Goal: Task Accomplishment & Management: Use online tool/utility

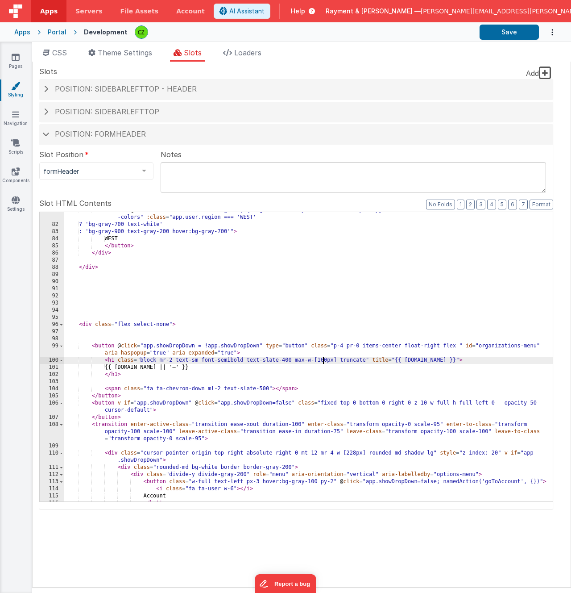
scroll to position [662, 0]
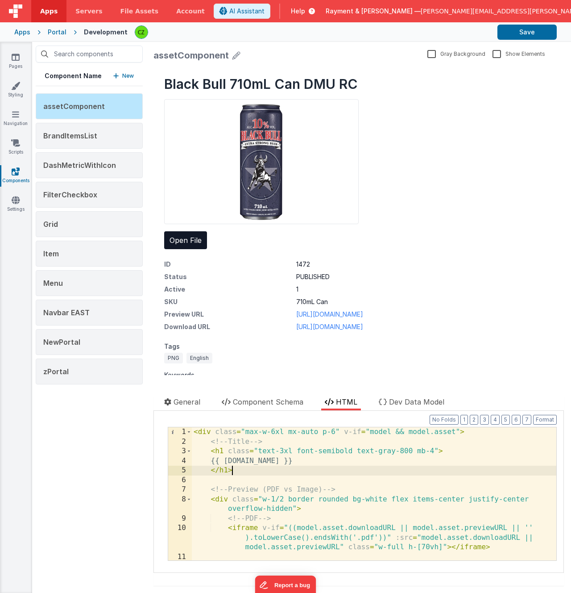
click at [357, 475] on div "< div class = "max-w-6xl mx-auto p-6" v-if = "model && model.asset" > <!-- Titl…" at bounding box center [374, 503] width 365 height 152
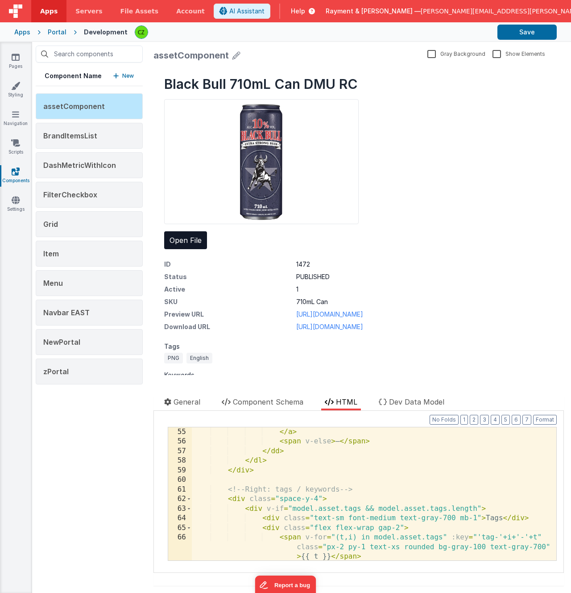
scroll to position [690, 0]
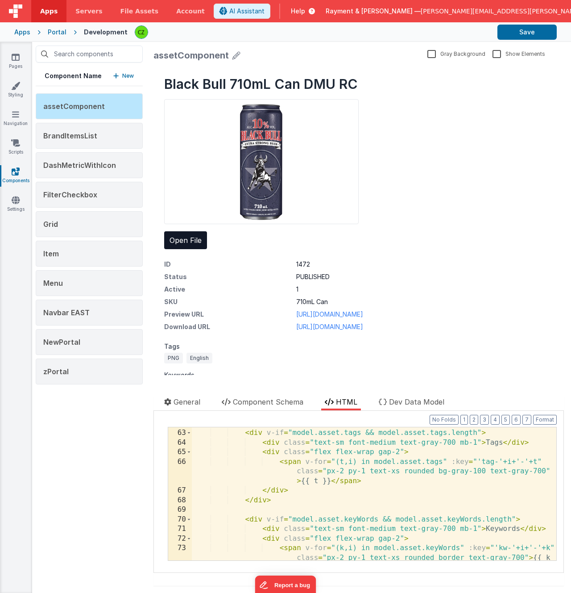
click at [357, 491] on div "< div class = "space-y-4" > < div v-if = "model.asset.tags && model.asset.tags.…" at bounding box center [374, 504] width 365 height 171
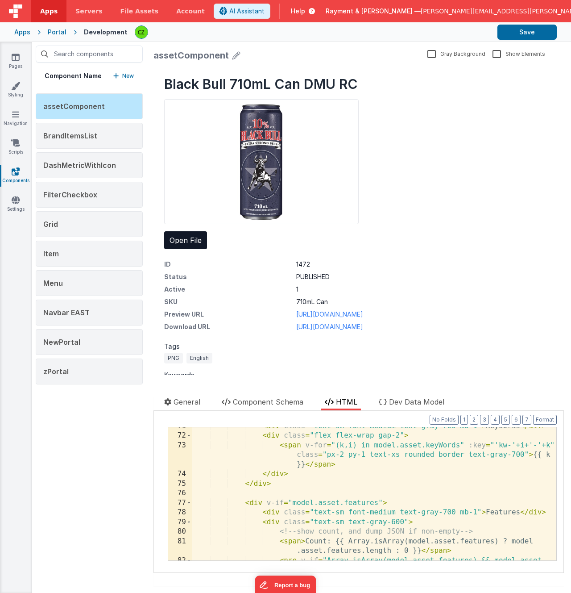
scroll to position [0, 0]
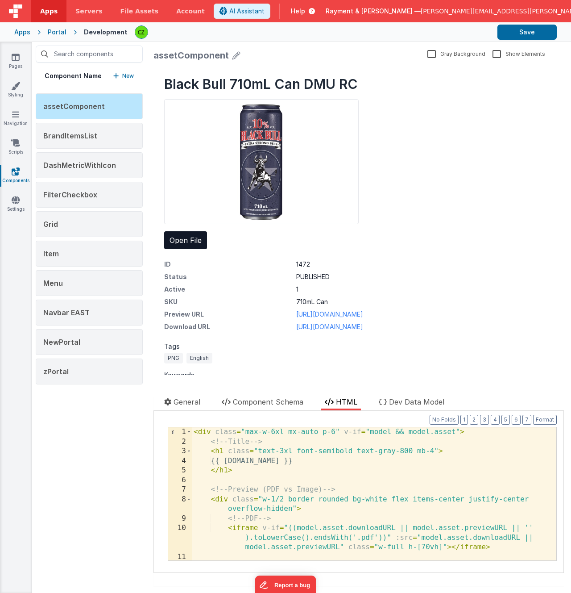
click at [457, 130] on div "Black Bull 710mL Can DMU RC Open File ID 1472 Status PUBLISHED Active 1 SKU 710…" at bounding box center [359, 247] width 411 height 365
click at [18, 50] on div "Pages Styling Navigation Scripts Components Settings" at bounding box center [16, 317] width 32 height 551
click at [16, 56] on icon at bounding box center [16, 57] width 8 height 9
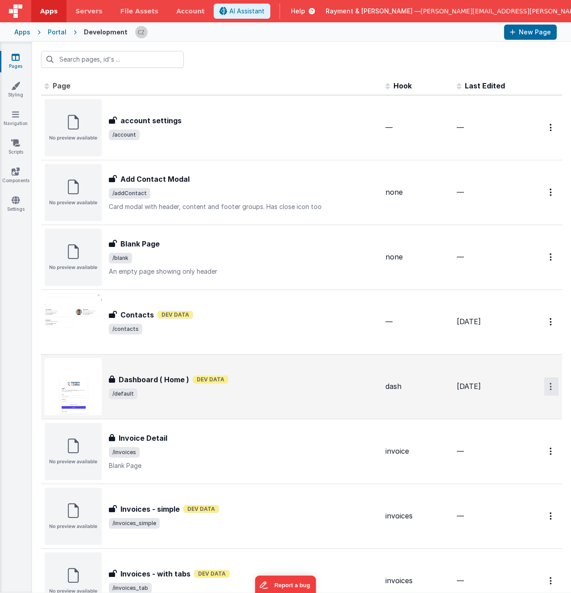
click at [552, 390] on button "Options" at bounding box center [552, 386] width 14 height 18
click at [498, 418] on link "Preview" at bounding box center [519, 423] width 79 height 16
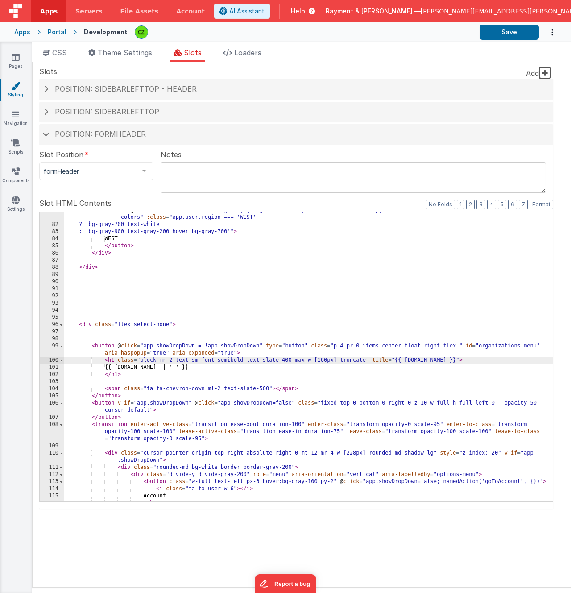
scroll to position [662, 0]
click at [305, 14] on span "Help" at bounding box center [298, 11] width 14 height 9
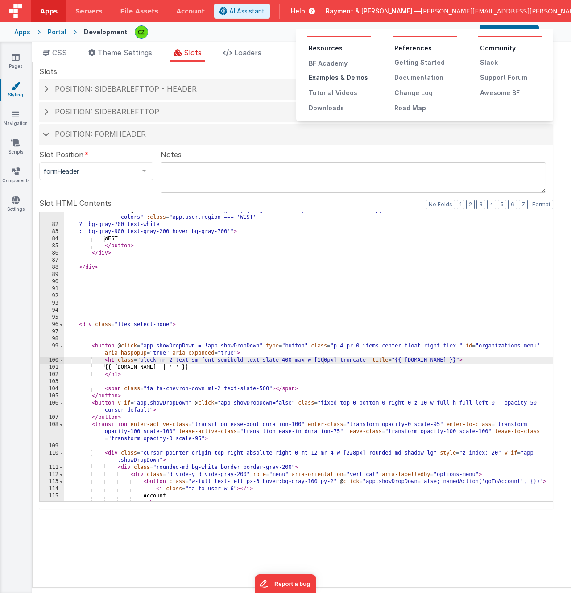
click at [328, 78] on div "Examples & Demos" at bounding box center [340, 77] width 62 height 9
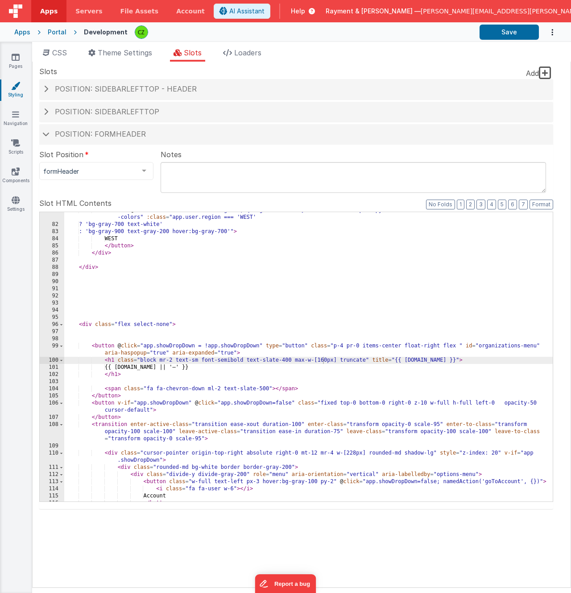
click at [305, 15] on span "Help" at bounding box center [298, 11] width 14 height 9
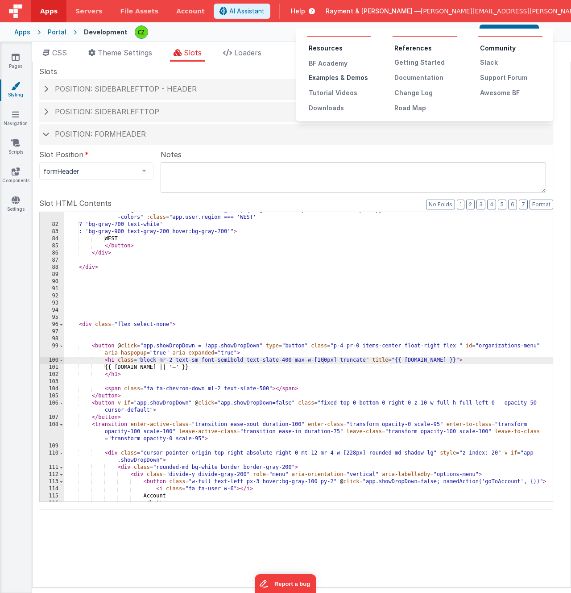
click at [326, 75] on div "Examples & Demos" at bounding box center [340, 77] width 62 height 9
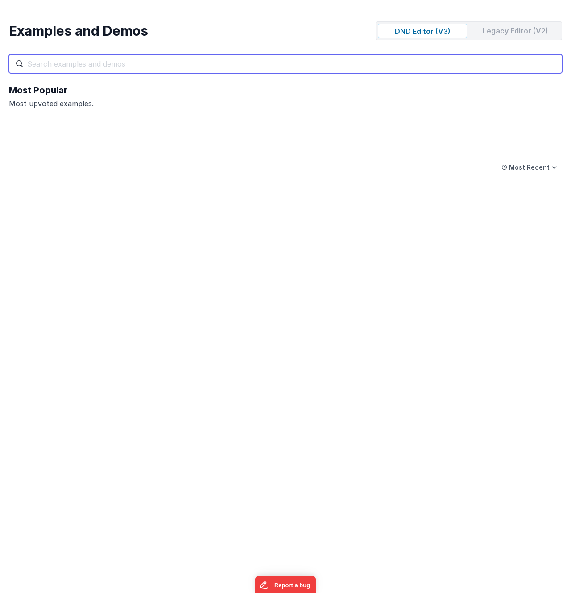
click at [147, 65] on input "text" at bounding box center [285, 63] width 553 height 19
type input "map"
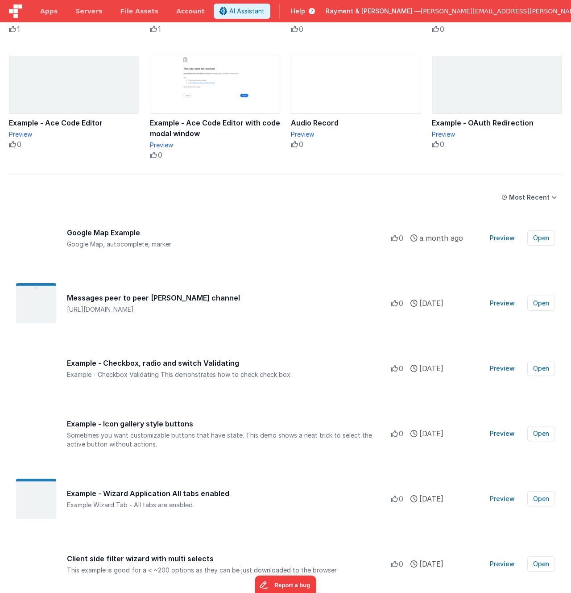
scroll to position [226, 0]
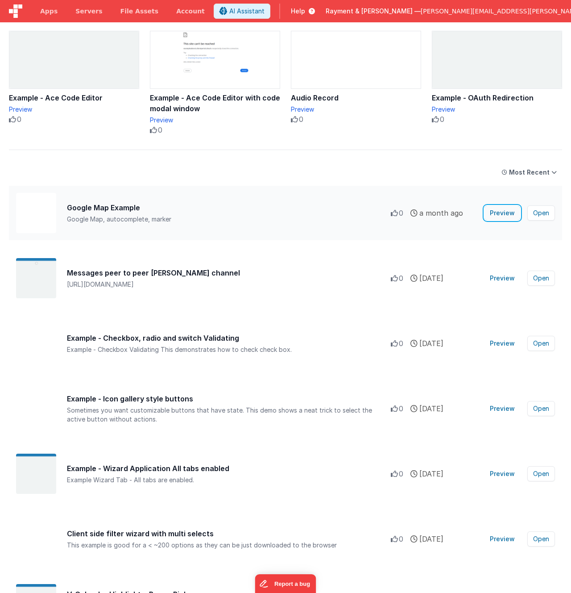
click at [505, 212] on button "Preview" at bounding box center [503, 213] width 36 height 14
click at [498, 212] on button "Preview" at bounding box center [503, 213] width 36 height 14
click at [549, 211] on button "Open" at bounding box center [542, 212] width 28 height 15
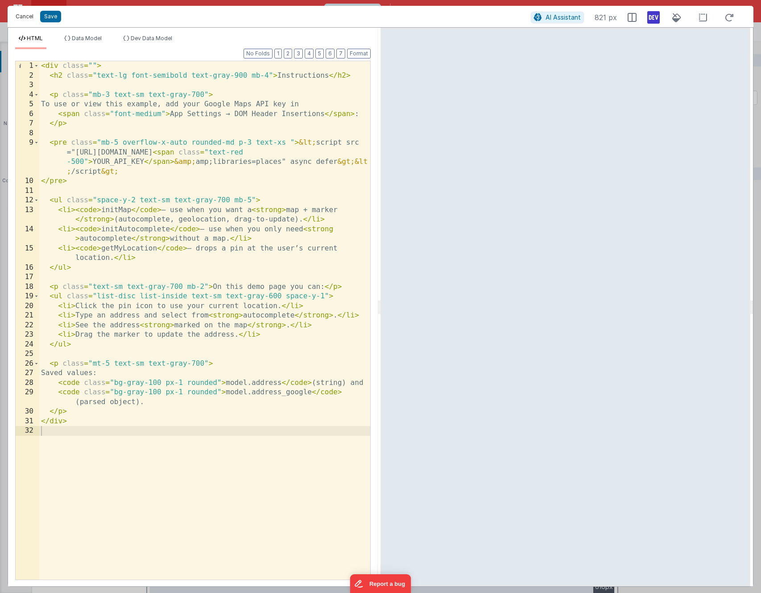
click at [21, 16] on button "Cancel" at bounding box center [24, 16] width 27 height 12
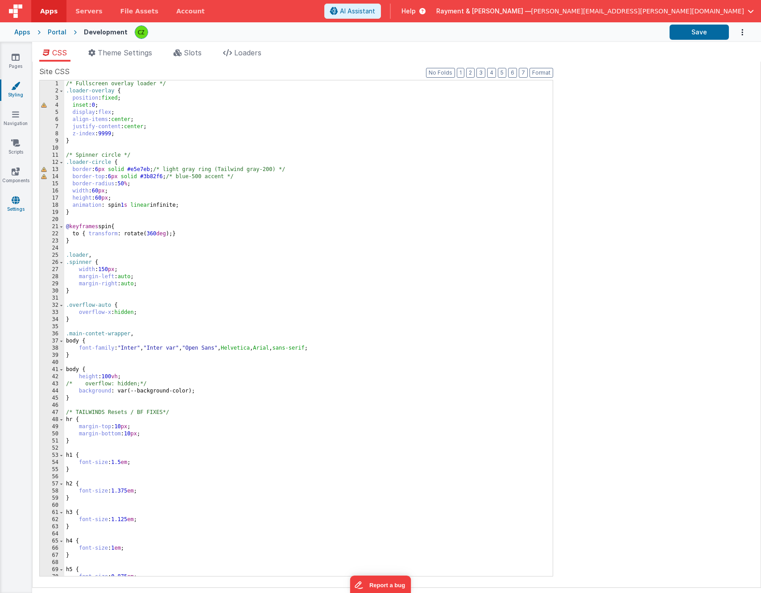
click at [13, 199] on icon at bounding box center [16, 199] width 8 height 9
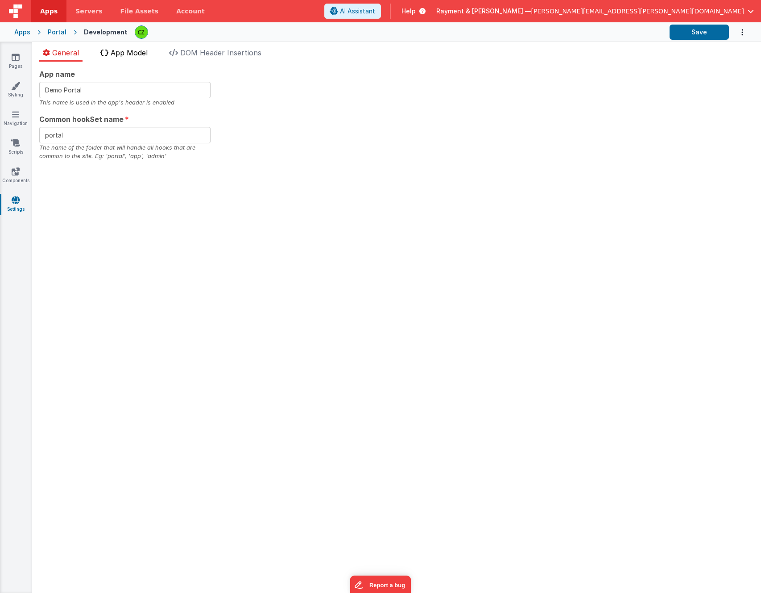
click at [114, 54] on span "App Model" at bounding box center [129, 52] width 37 height 9
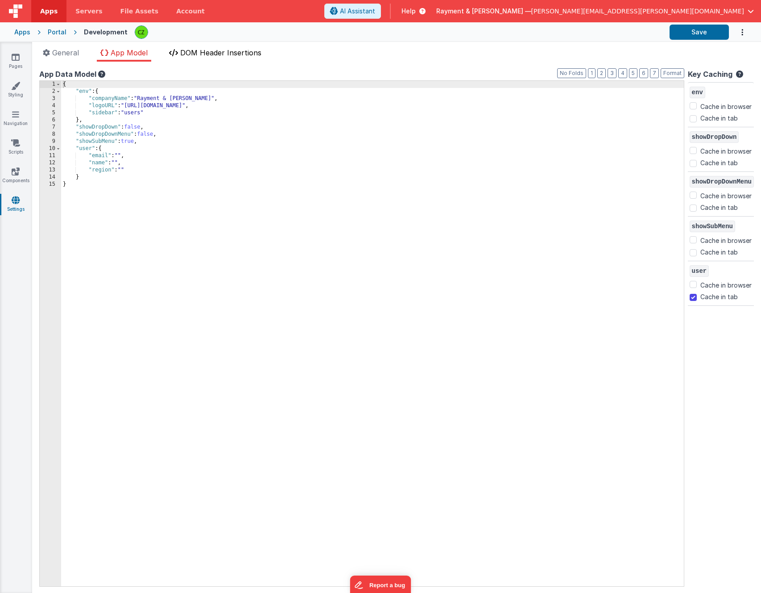
click at [217, 56] on span "DOM Header Insertions" at bounding box center [220, 52] width 81 height 9
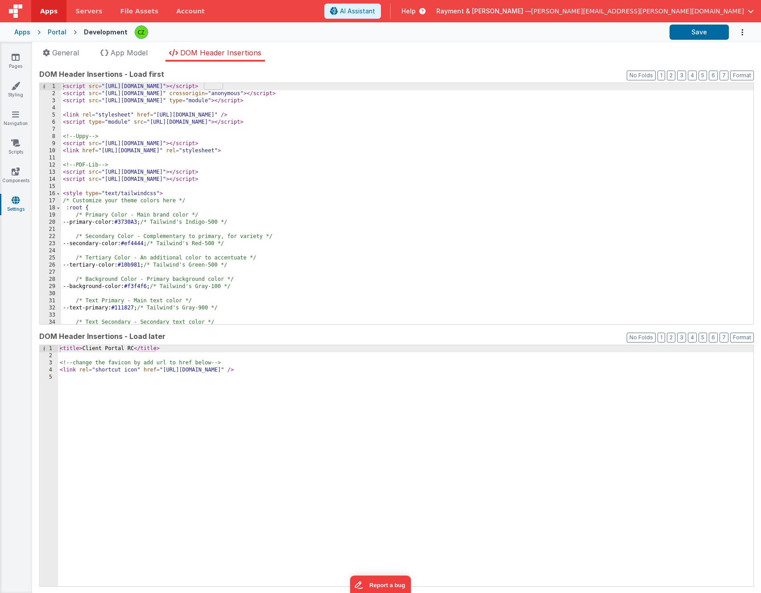
click at [283, 180] on div "< script src = "https://cdn.tailwindcss.com" > </ script > < script src = "http…" at bounding box center [407, 210] width 693 height 255
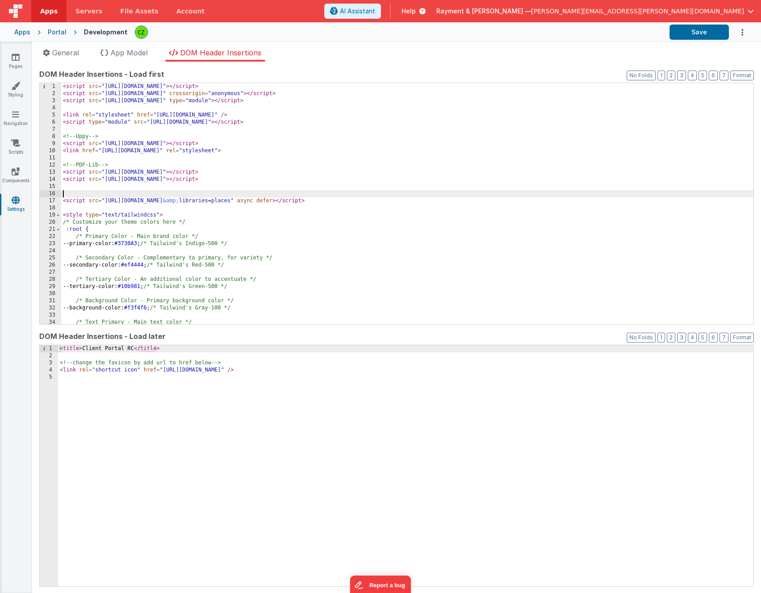
paste textarea
click at [257, 201] on div "< script src = "https://cdn.tailwindcss.com" > </ script > < script src = "http…" at bounding box center [407, 210] width 693 height 255
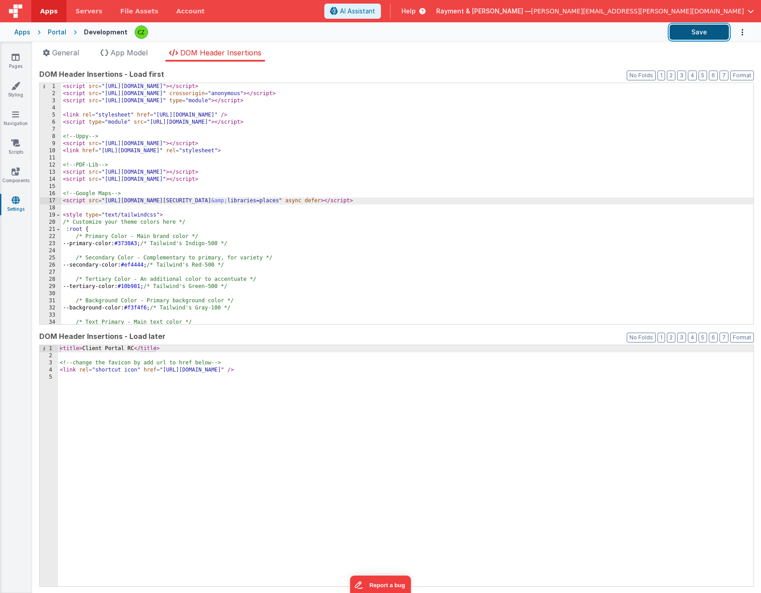
click at [571, 27] on button "Save" at bounding box center [699, 32] width 59 height 15
click at [567, 199] on div "< script src = "https://cdn.tailwindcss.com" > </ script > < script src = "http…" at bounding box center [407, 210] width 693 height 255
click at [283, 203] on div "< script src = "https://cdn.tailwindcss.com" > </ script > < script src = "http…" at bounding box center [407, 210] width 693 height 255
click at [571, 34] on button "Save" at bounding box center [699, 32] width 59 height 15
click at [14, 257] on div "Pages Styling Navigation Scripts Components Settings" at bounding box center [16, 317] width 32 height 551
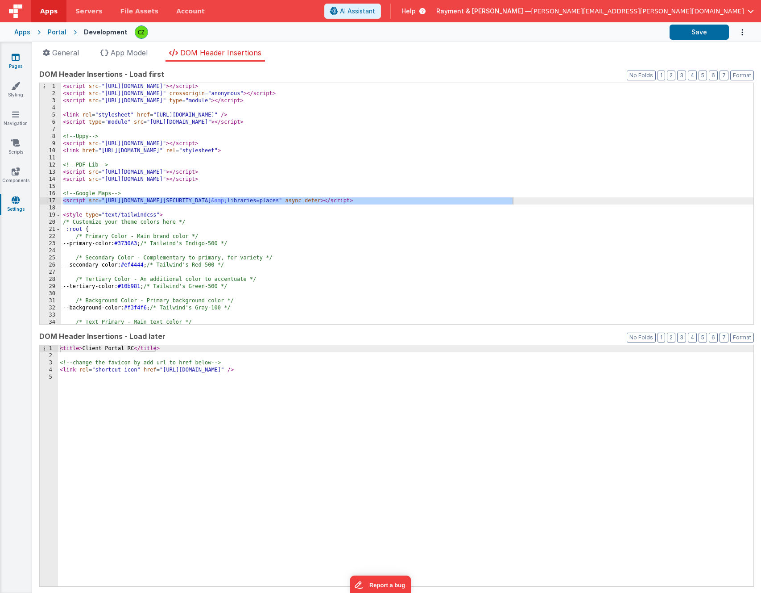
click at [14, 56] on icon at bounding box center [16, 57] width 8 height 9
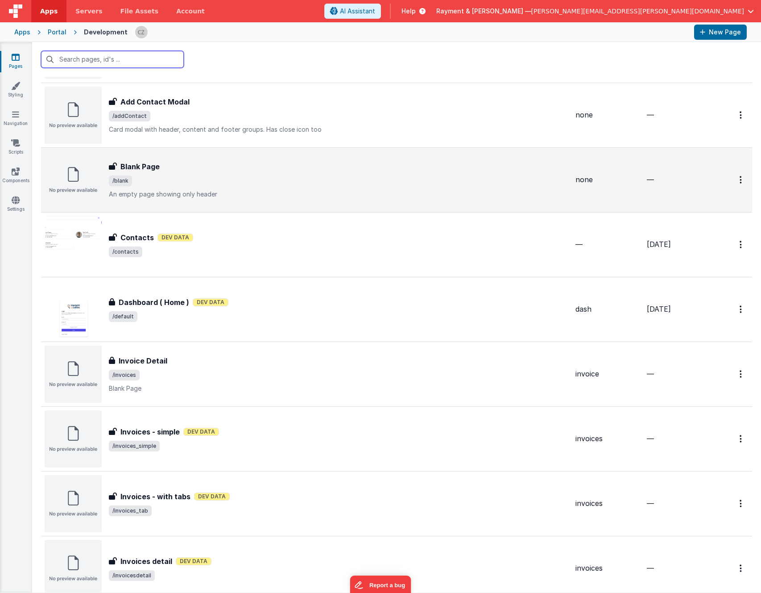
scroll to position [87, 0]
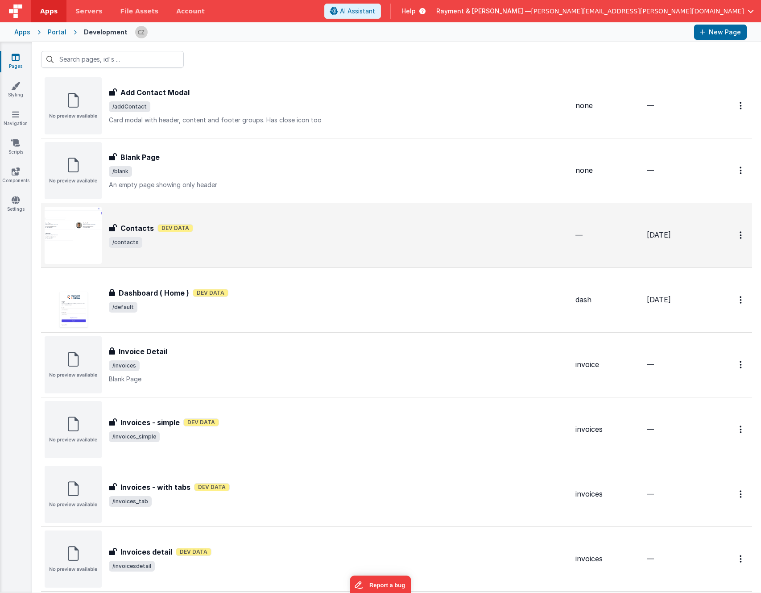
click at [229, 255] on div "Contacts Contacts Dev Data /contacts" at bounding box center [307, 235] width 524 height 57
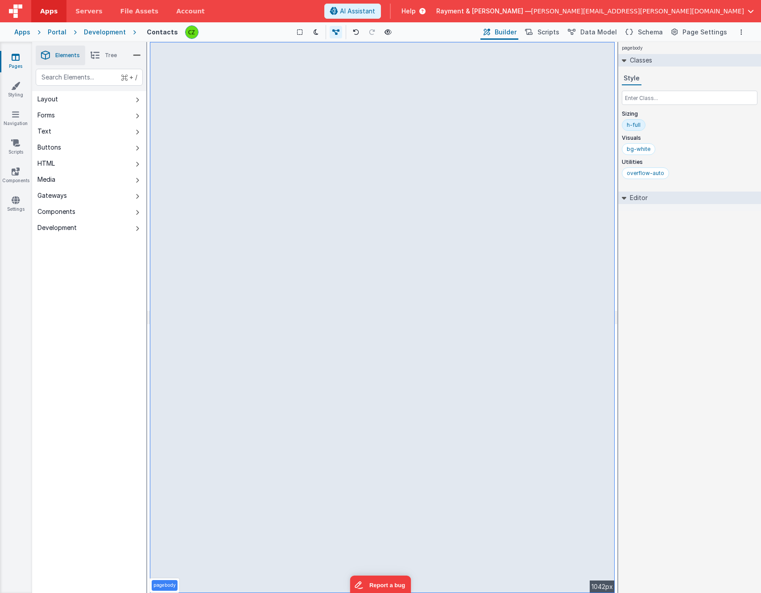
click at [109, 60] on li "Tree" at bounding box center [103, 56] width 37 height 20
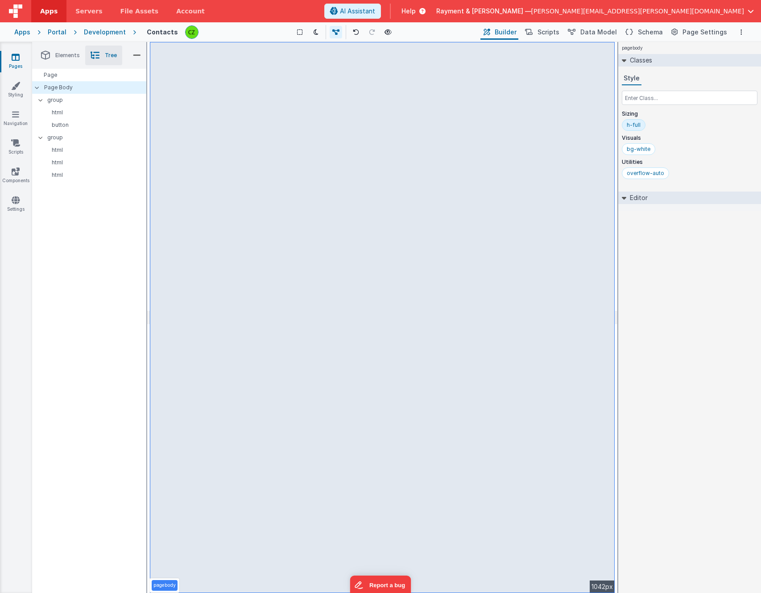
click at [67, 191] on div "Page Page Body group html button group html html html" at bounding box center [89, 331] width 114 height 524
click at [69, 102] on p "group" at bounding box center [96, 100] width 99 height 10
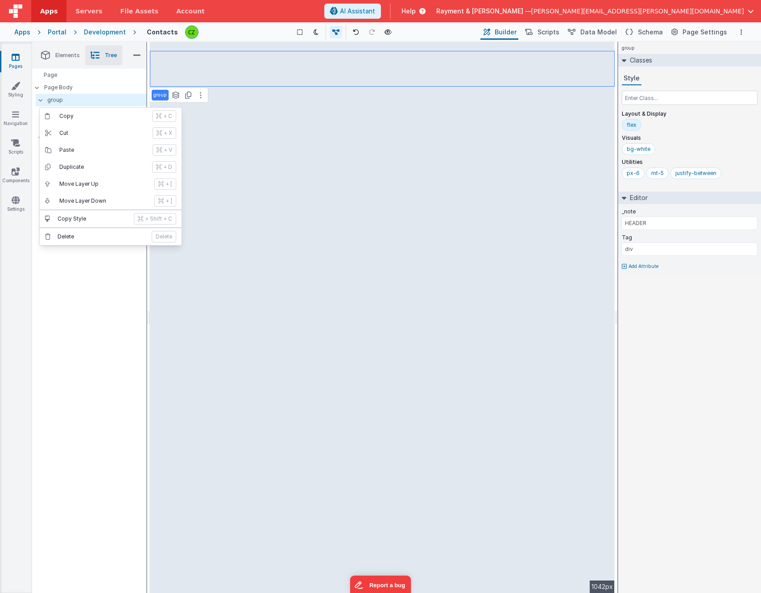
click at [83, 310] on div "Page Page Body group html button group html html html" at bounding box center [89, 331] width 114 height 524
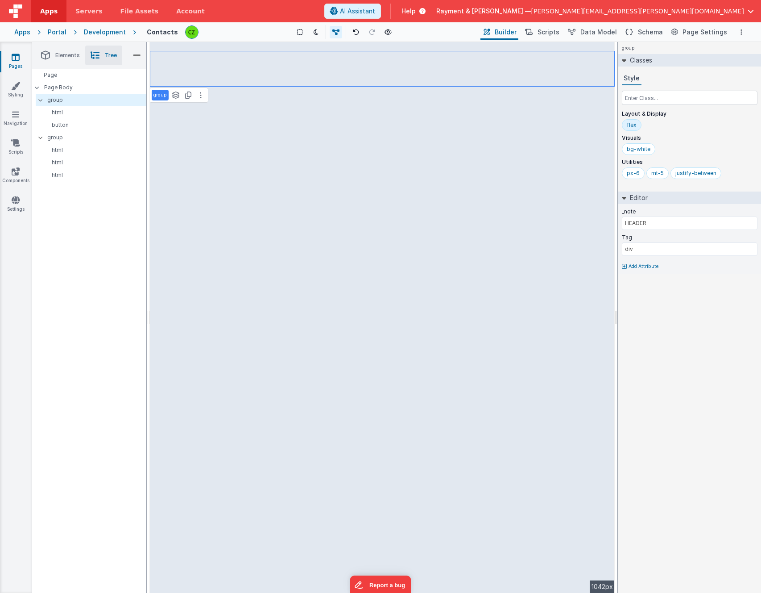
click at [83, 213] on div "Page Page Body group html button group html html html" at bounding box center [89, 331] width 114 height 524
click at [76, 183] on div "Page Page Body group html button group html html html" at bounding box center [89, 331] width 114 height 524
click at [40, 54] on li "Elements" at bounding box center [61, 56] width 50 height 20
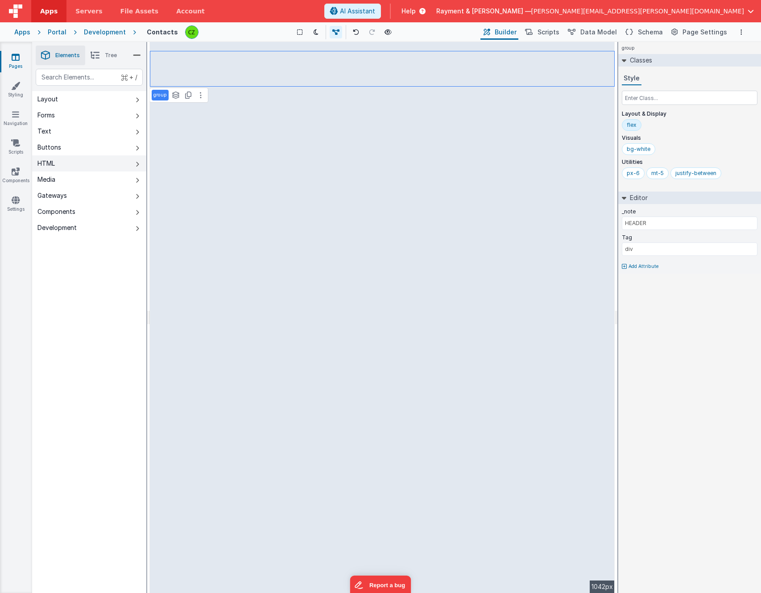
click at [59, 161] on button "HTML" at bounding box center [89, 163] width 114 height 16
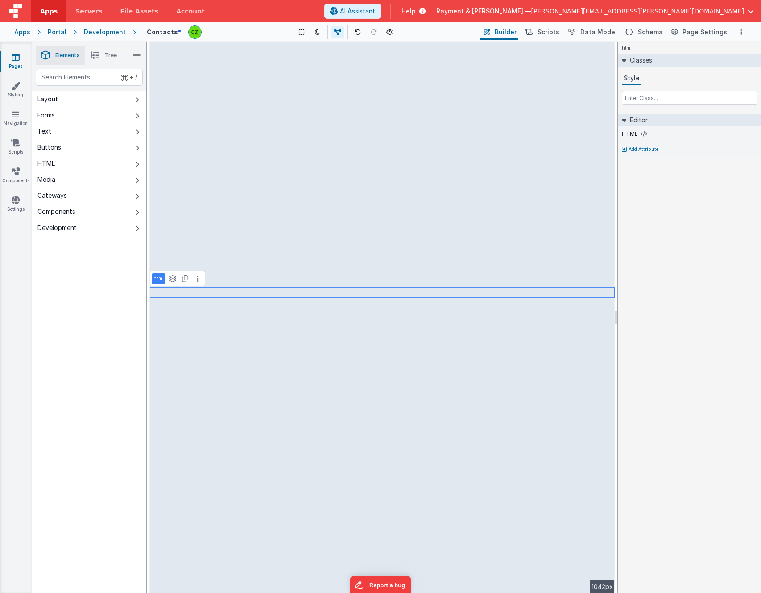
click at [113, 55] on span "Tree" at bounding box center [111, 55] width 12 height 7
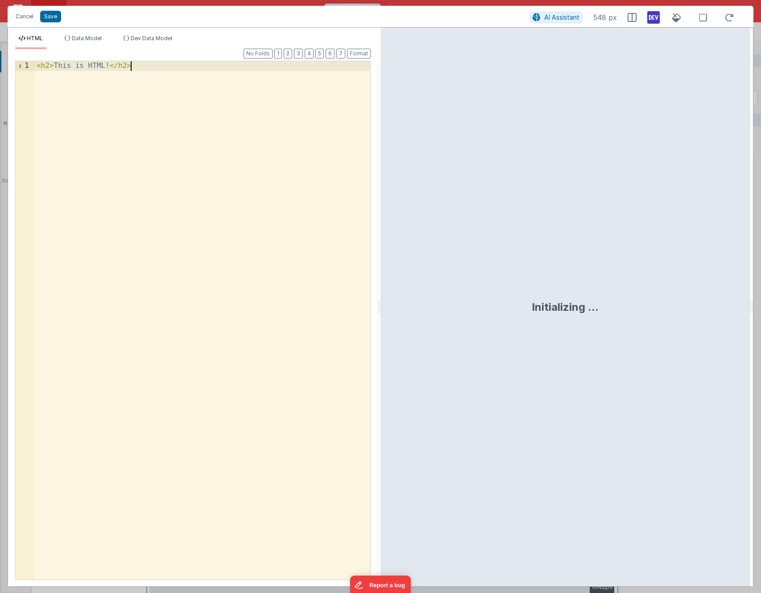
click at [209, 208] on div "< h2 > This is HTML! </ h2 >" at bounding box center [203, 329] width 336 height 537
click at [147, 193] on div at bounding box center [203, 329] width 336 height 537
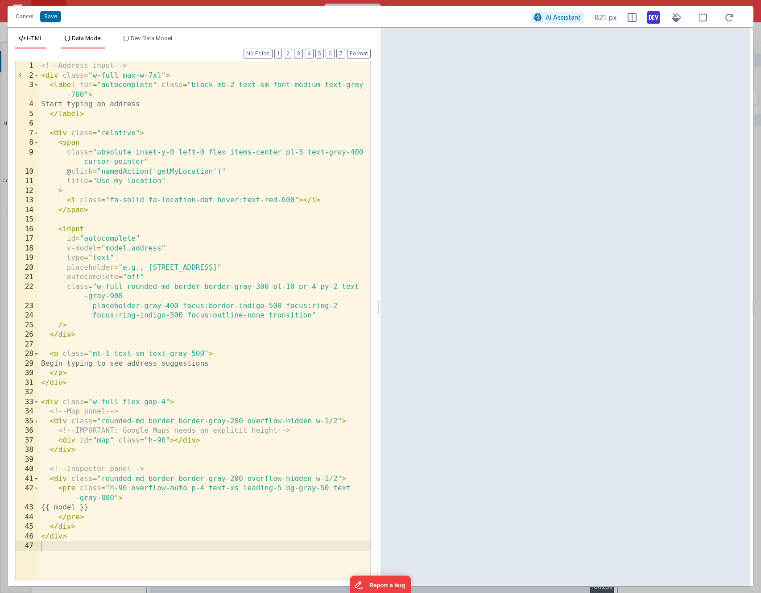
click at [81, 40] on span "Data Model" at bounding box center [87, 38] width 30 height 7
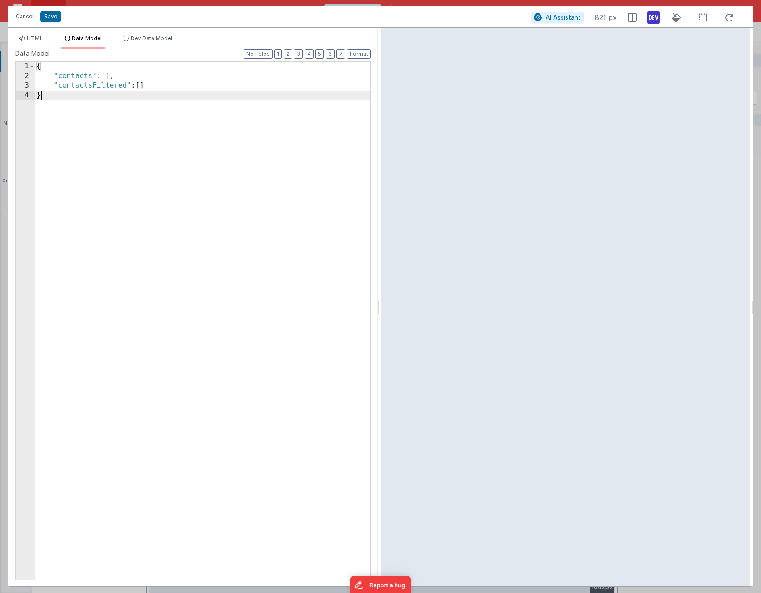
click at [107, 126] on div "{ "contacts" : [ ] , "contactsFiltered" : [ ] }" at bounding box center [203, 330] width 336 height 537
click at [50, 14] on button "Save" at bounding box center [50, 17] width 21 height 12
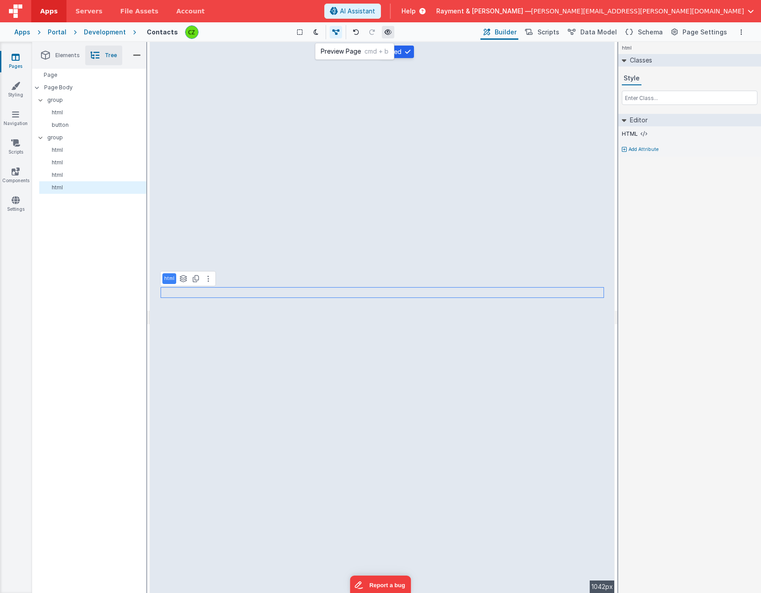
click at [391, 30] on icon at bounding box center [388, 32] width 7 height 6
click at [571, 29] on span "Data Model" at bounding box center [599, 32] width 37 height 9
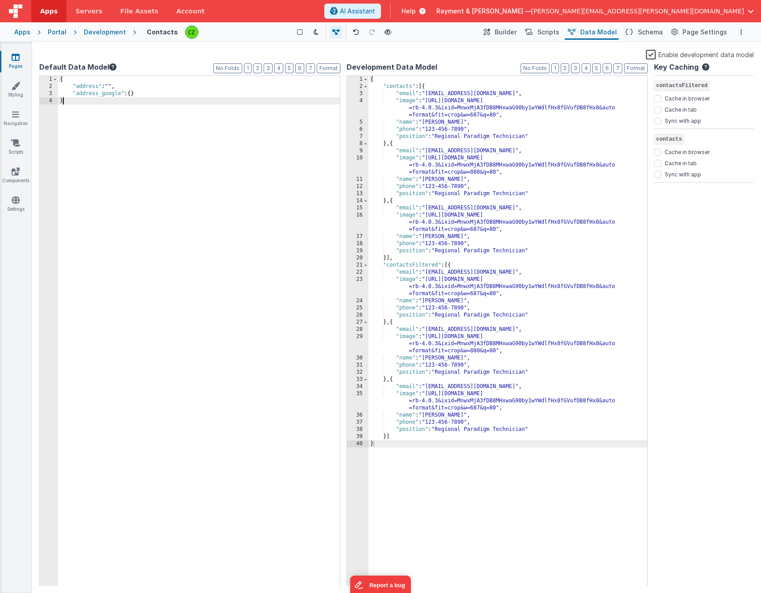
click at [162, 133] on div "{ "address" : "" , "address_google" : { } }" at bounding box center [199, 338] width 282 height 524
click at [397, 81] on div "{ "contacts" : [{ "email" : "janecooper@gmail.com" , "image" : "https://images.…" at bounding box center [508, 338] width 279 height 524
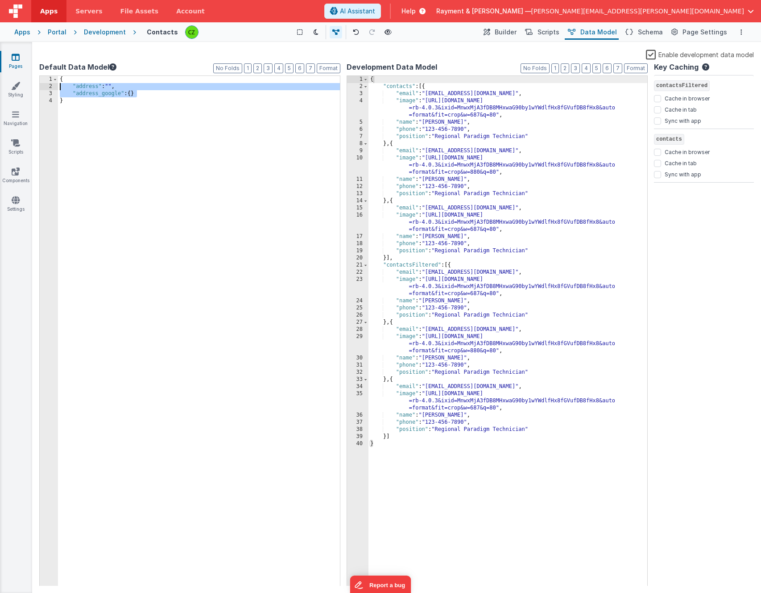
drag, startPoint x: 140, startPoint y: 93, endPoint x: 42, endPoint y: 86, distance: 97.6
click at [42, 86] on div "1 2 3 4 { "address" : "" , "address_google" : { } } XXXXXXXXXXXXXXXXXXXXXXXXXXX…" at bounding box center [189, 330] width 301 height 511
click at [387, 78] on div "{ "contacts" : [{ "email" : "janecooper@gmail.com" , "image" : "https://images.…" at bounding box center [508, 338] width 279 height 524
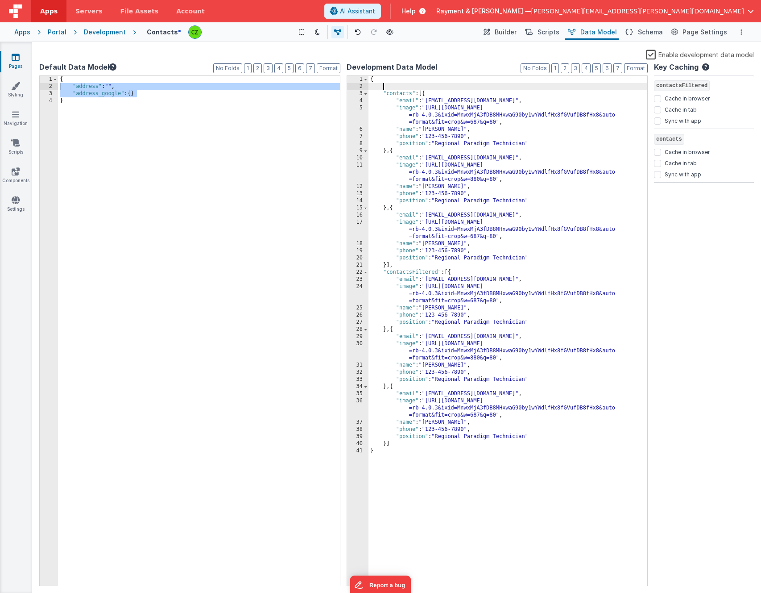
paste textarea
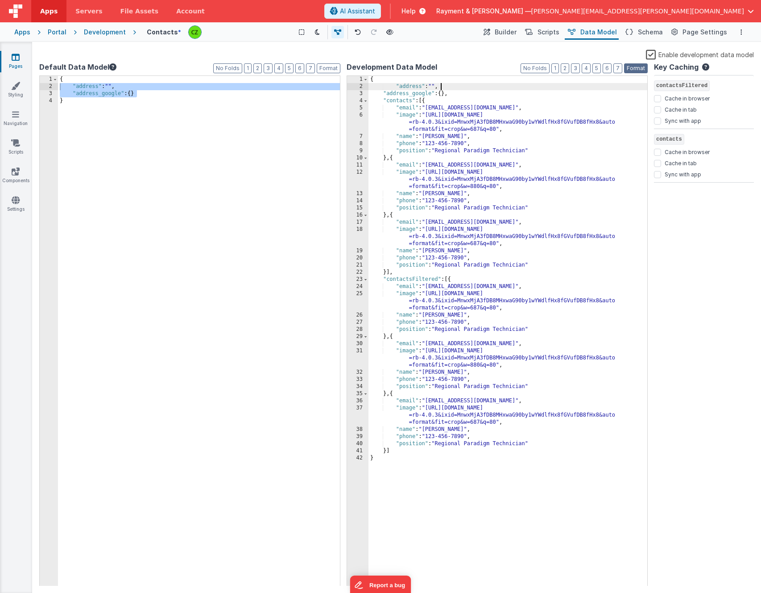
click at [571, 66] on button "Format" at bounding box center [636, 68] width 24 height 10
click at [477, 89] on div "{ "address" : "" , "address_google" : { } , "contacts" : [{ "email" : "janecoop…" at bounding box center [508, 338] width 279 height 524
click at [130, 146] on div "{ "address" : "" , "address_google" : { } }" at bounding box center [199, 338] width 282 height 524
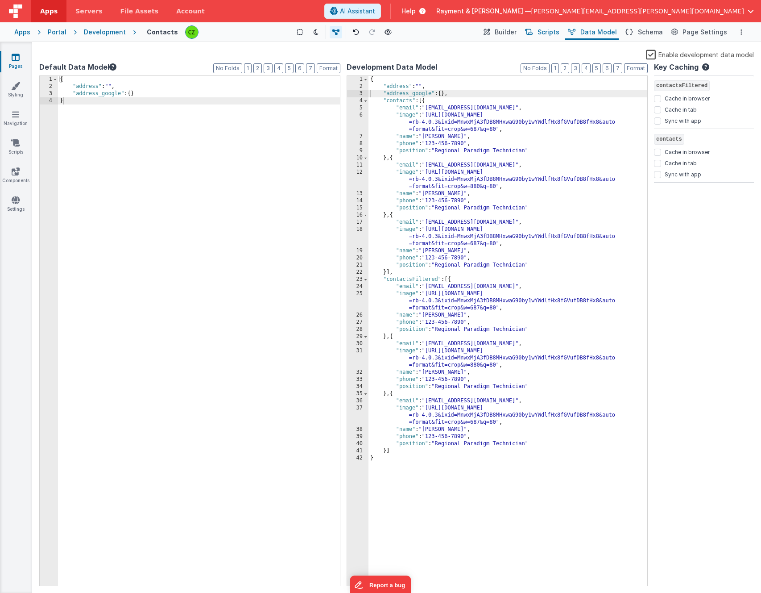
click at [549, 29] on span "Scripts" at bounding box center [549, 32] width 22 height 9
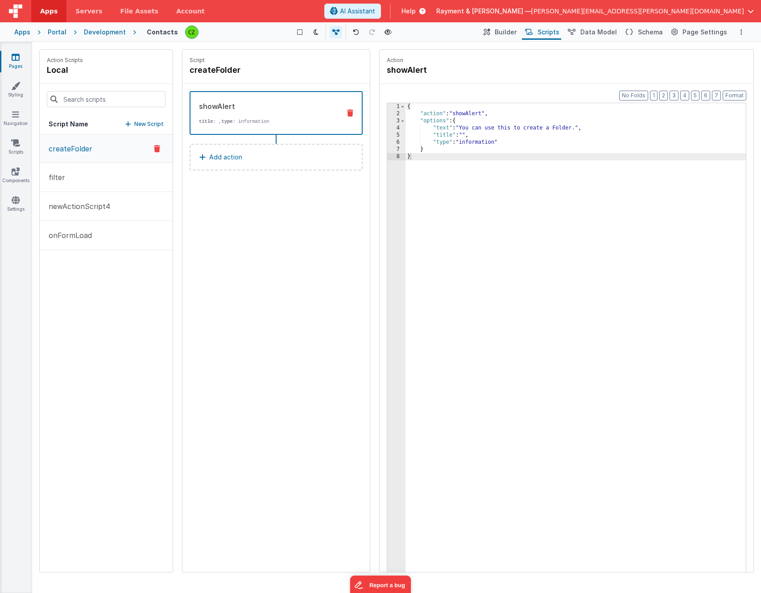
click at [98, 306] on div "createFolder filter newActionScript4 onFormLoad" at bounding box center [106, 352] width 133 height 437
click at [135, 124] on p "New Script" at bounding box center [148, 124] width 29 height 9
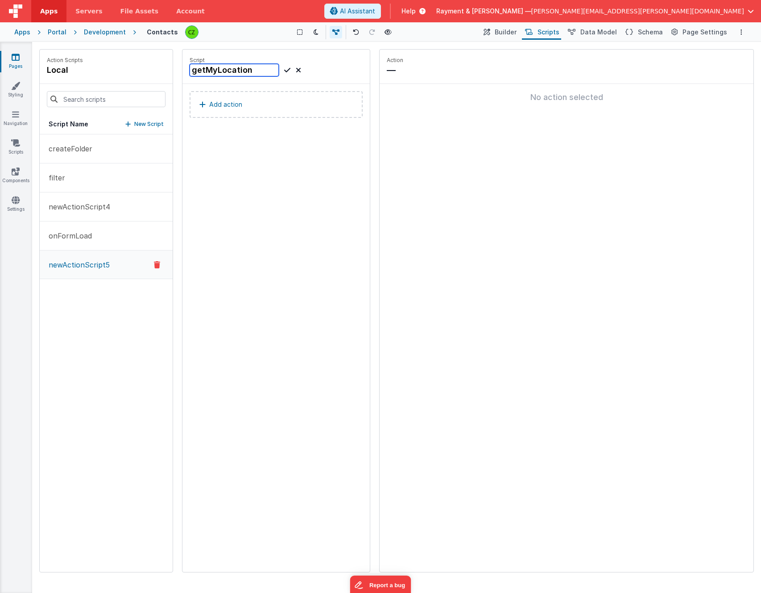
type input "getMyLocation"
click at [288, 70] on icon at bounding box center [287, 70] width 6 height 11
click at [219, 102] on p "Add action" at bounding box center [225, 104] width 33 height 11
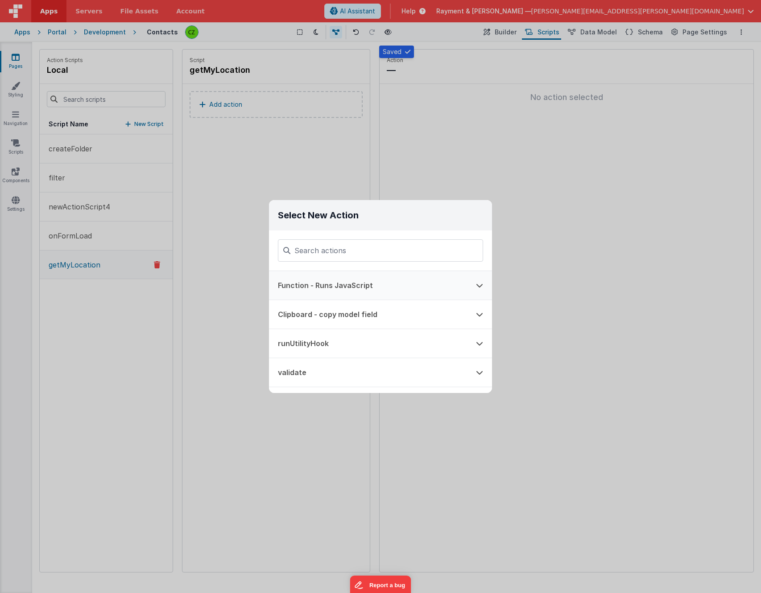
click at [344, 289] on button "Function - Runs JavaScript" at bounding box center [368, 285] width 198 height 29
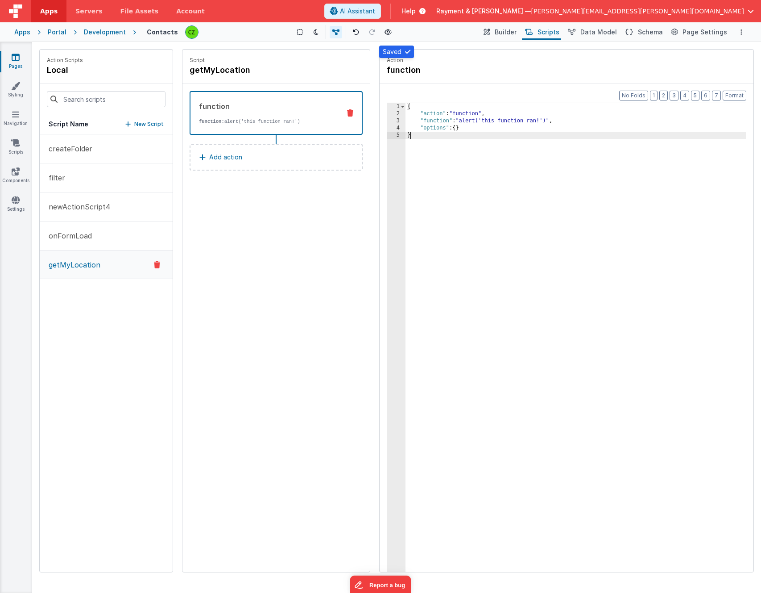
click at [494, 234] on div "{ "action" : "function" , "function" : "alert('this function ran!')" , "options…" at bounding box center [576, 358] width 341 height 511
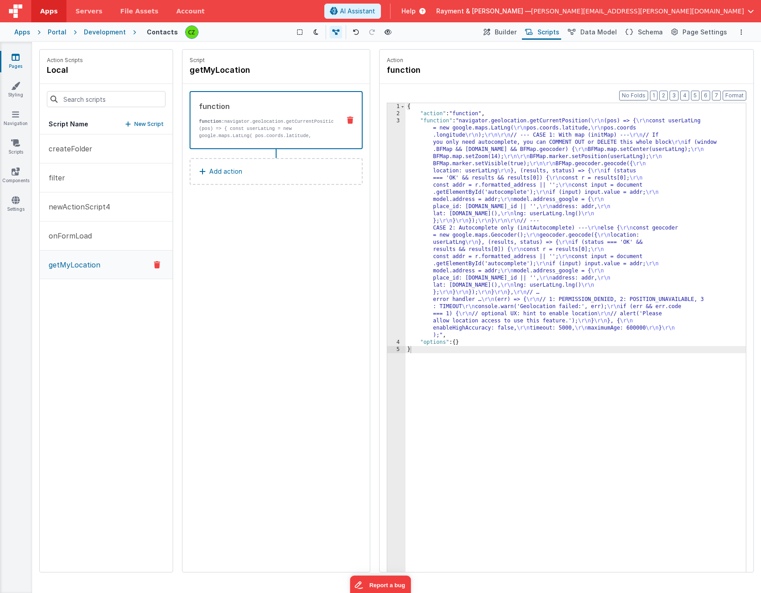
click at [57, 344] on div "createFolder filter newActionScript4 onFormLoad getMyLocation" at bounding box center [106, 352] width 133 height 437
click at [137, 123] on p "New Script" at bounding box center [148, 124] width 29 height 9
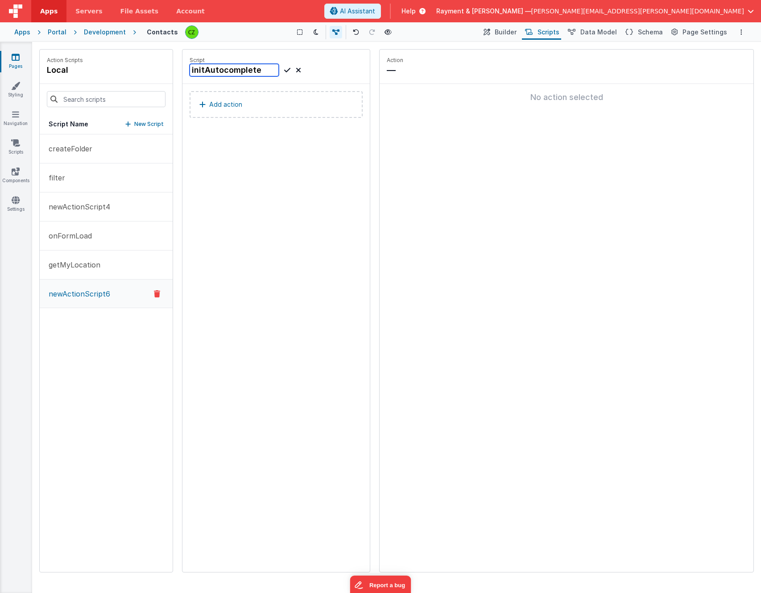
type input "initAutocomplete"
click at [229, 154] on div "Script initAutocomplete Add action" at bounding box center [276, 311] width 187 height 522
click at [229, 106] on p "Add action" at bounding box center [225, 104] width 33 height 11
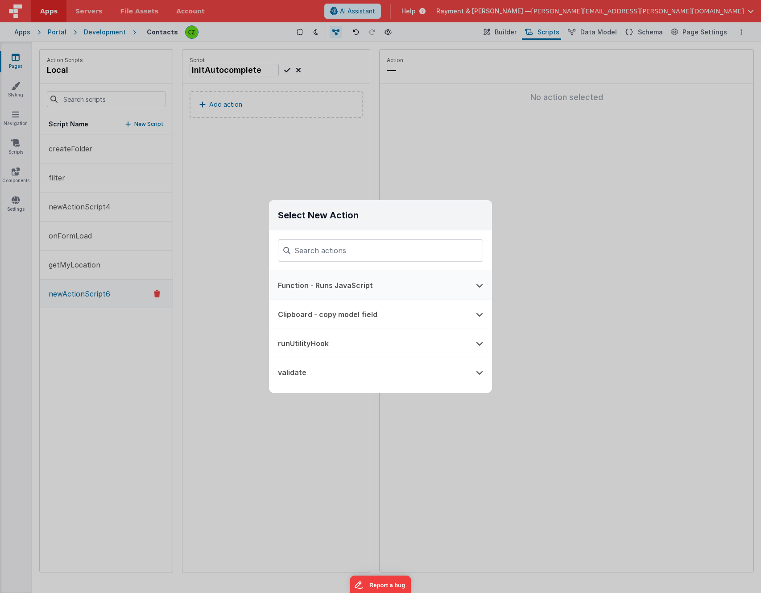
click at [335, 287] on button "Function - Runs JavaScript" at bounding box center [368, 285] width 198 height 29
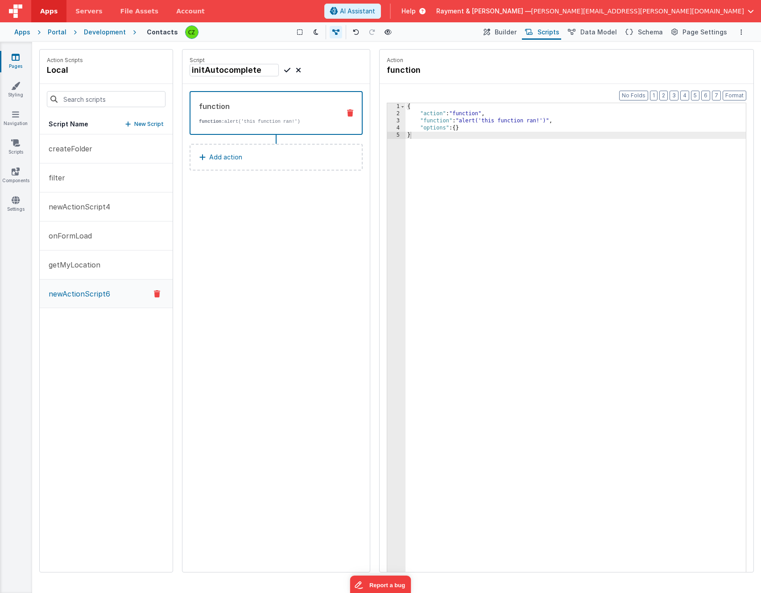
click at [513, 201] on div "{ "action" : "function" , "function" : "alert('this function ran!')" , "options…" at bounding box center [576, 358] width 341 height 511
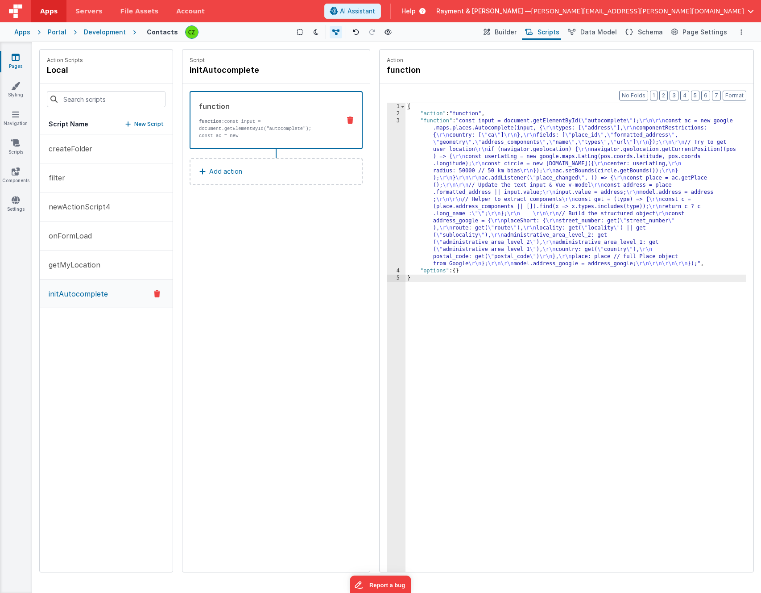
click at [96, 417] on div "createFolder filter newActionScript4 onFormLoad getMyLocation initAutocomplete" at bounding box center [106, 352] width 133 height 437
click at [141, 121] on p "New Script" at bounding box center [148, 124] width 29 height 9
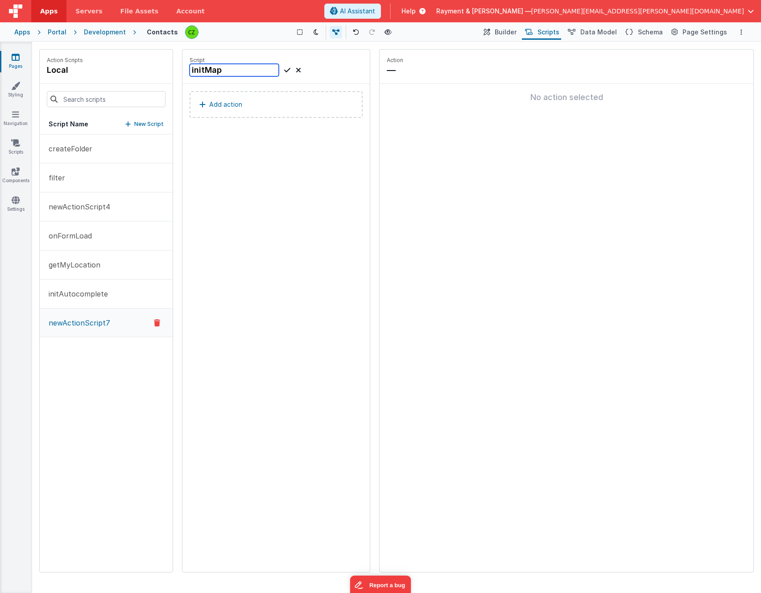
type input "initMap"
click at [286, 73] on icon at bounding box center [287, 70] width 6 height 11
click at [233, 115] on button "Add action" at bounding box center [276, 104] width 173 height 27
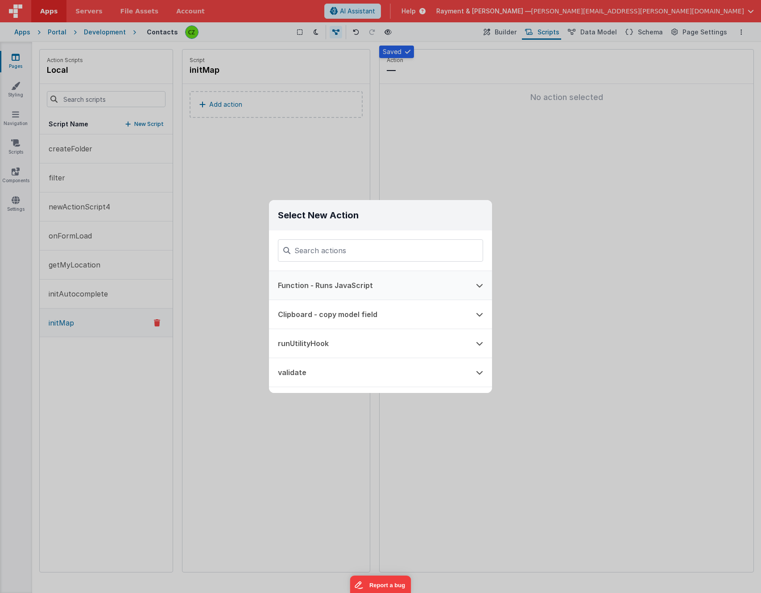
click at [349, 277] on button "Function - Runs JavaScript" at bounding box center [368, 285] width 198 height 29
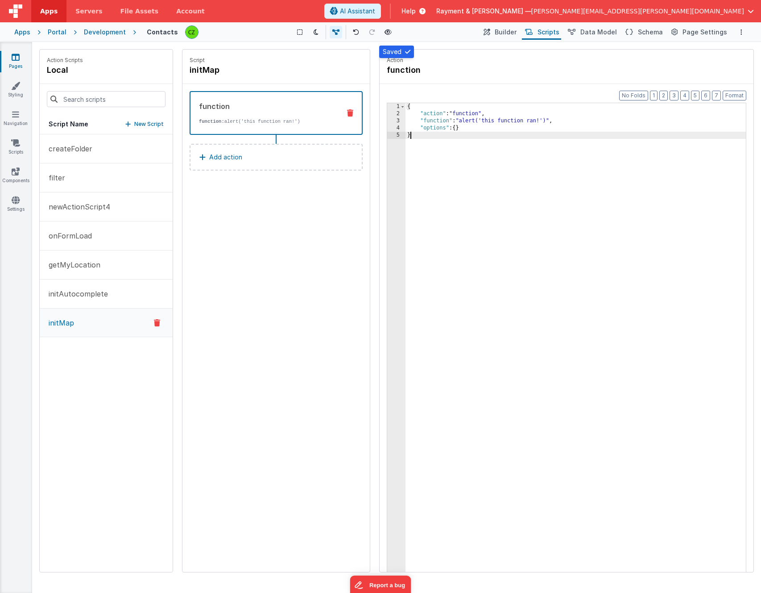
click at [531, 231] on div "{ "action" : "function" , "function" : "alert('this function ran!')" , "options…" at bounding box center [576, 358] width 341 height 511
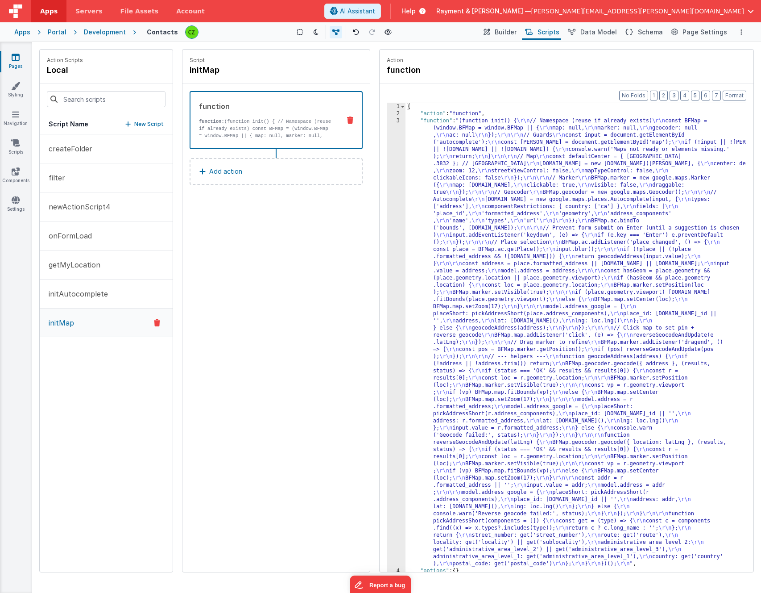
click at [80, 384] on div "createFolder filter newActionScript4 onFormLoad getMyLocation initAutocomplete …" at bounding box center [106, 352] width 133 height 437
click at [70, 244] on button "onFormLoad" at bounding box center [106, 235] width 133 height 29
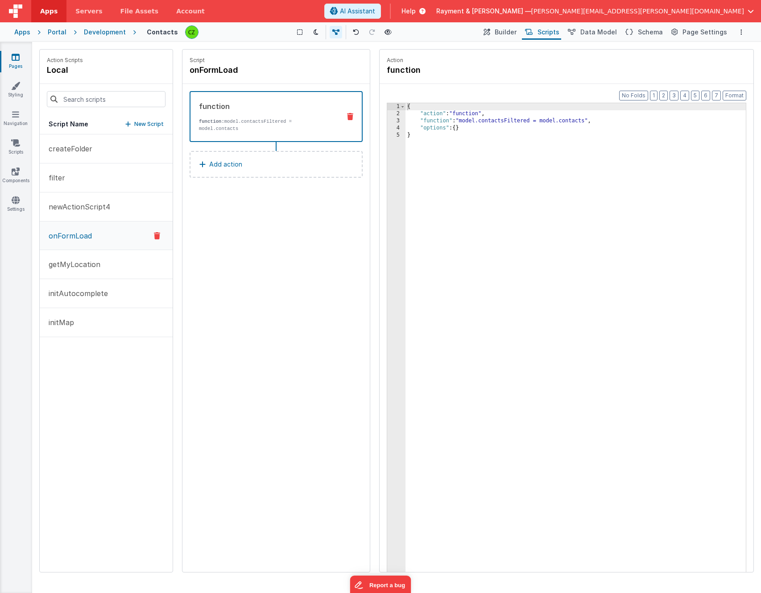
click at [221, 226] on div "Script onFormLoad function function: model.contactsFiltered = model.contacts Ad…" at bounding box center [276, 311] width 187 height 522
click at [221, 161] on p "Add action" at bounding box center [225, 164] width 33 height 11
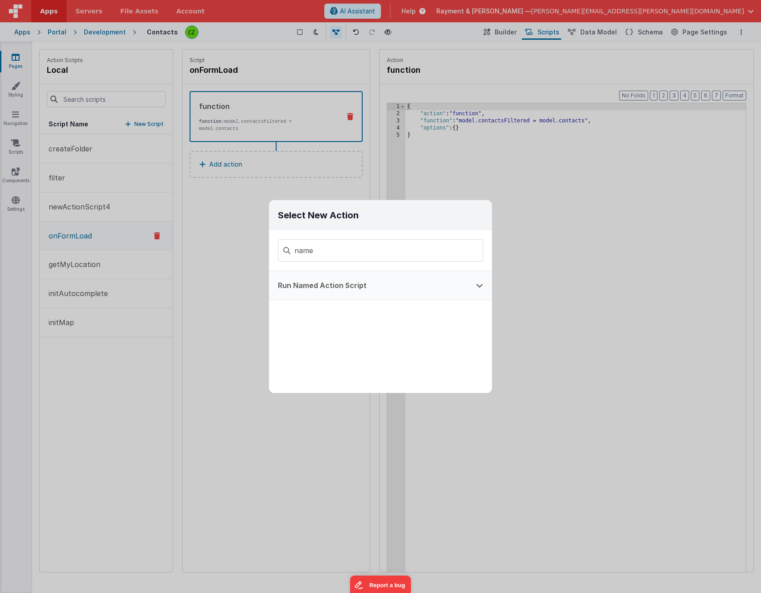
type input "name"
click at [346, 280] on button "Run Named Action Script" at bounding box center [368, 285] width 198 height 29
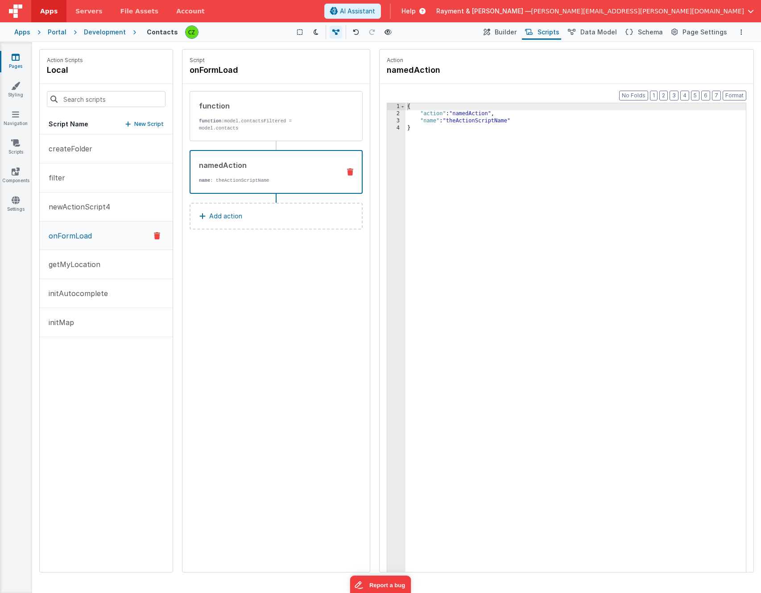
click at [523, 223] on div "{ "action" : "namedAction" , "name" : "theActionScriptName" }" at bounding box center [576, 358] width 341 height 511
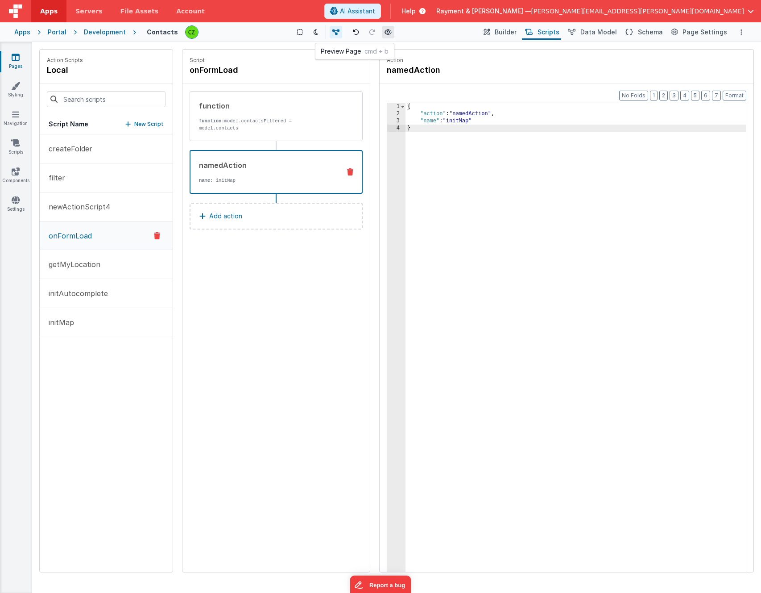
click at [388, 33] on icon at bounding box center [388, 32] width 7 height 6
click at [71, 149] on p "createFolder" at bounding box center [67, 148] width 49 height 11
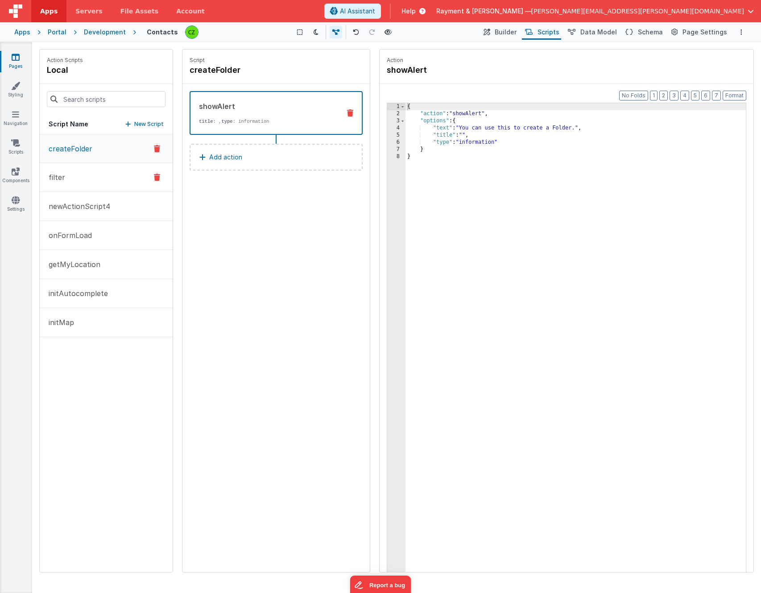
click at [74, 174] on button "filter" at bounding box center [106, 177] width 133 height 29
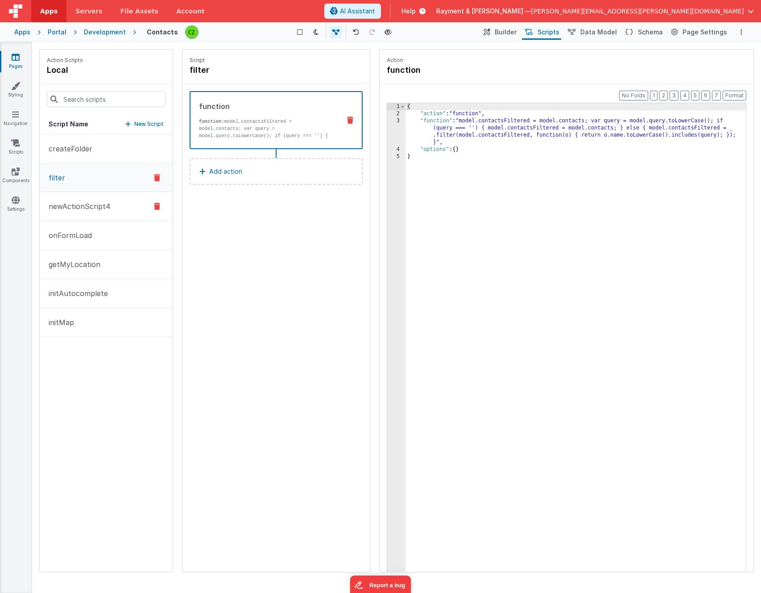
click at [75, 202] on p "newActionScript4" at bounding box center [76, 206] width 67 height 11
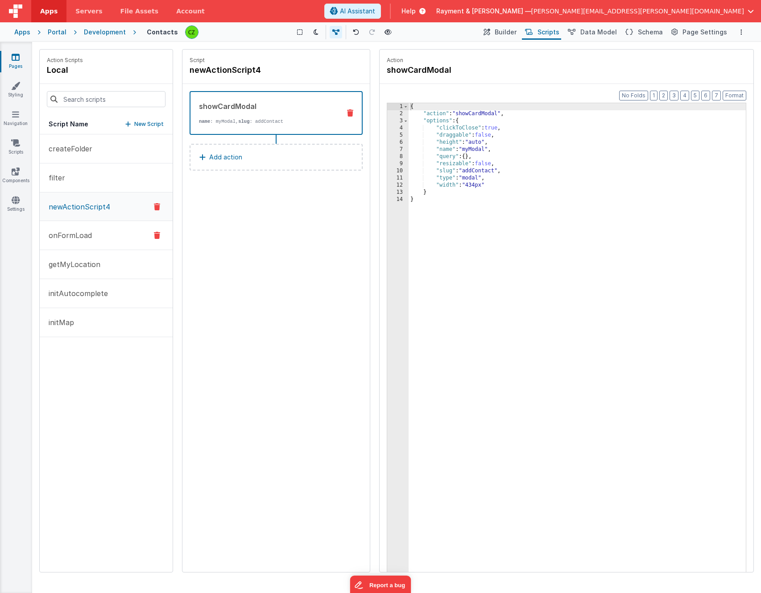
click at [76, 241] on button "onFormLoad" at bounding box center [106, 235] width 133 height 29
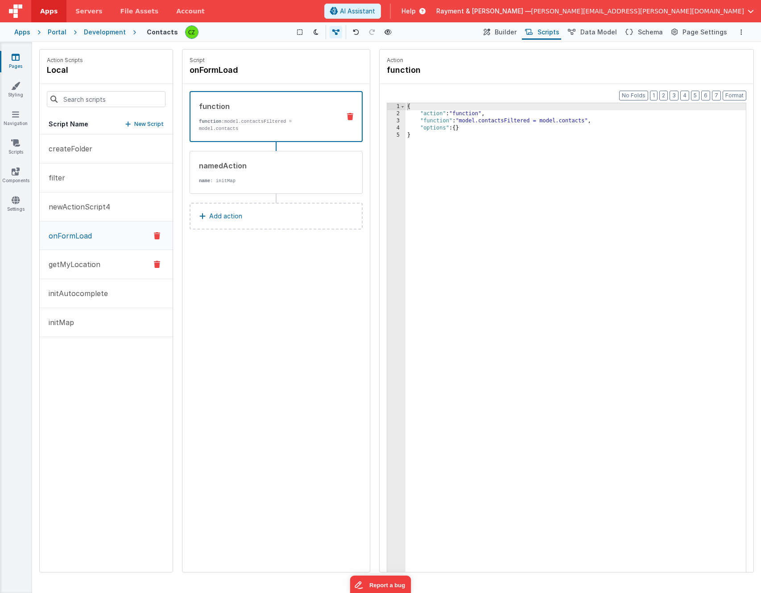
click at [92, 266] on p "getMyLocation" at bounding box center [71, 264] width 57 height 11
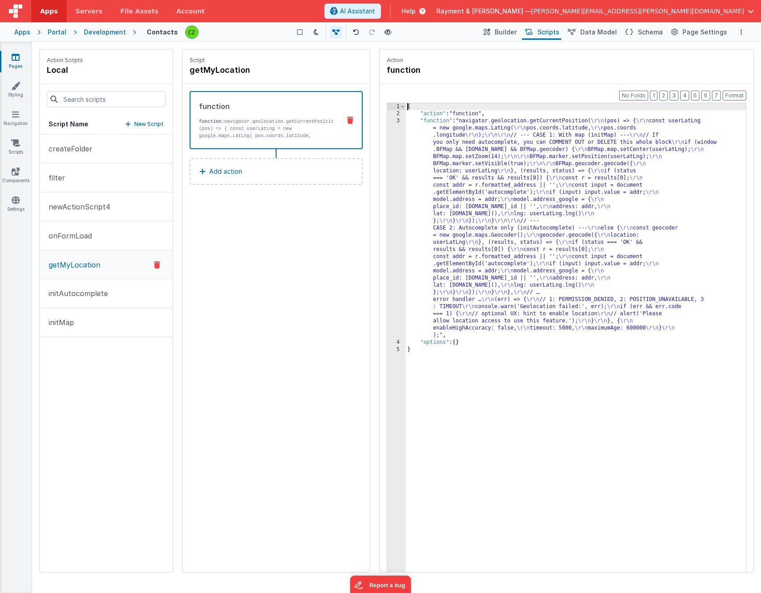
click at [399, 120] on div "3" at bounding box center [396, 227] width 18 height 221
click at [397, 121] on div "3" at bounding box center [396, 227] width 18 height 221
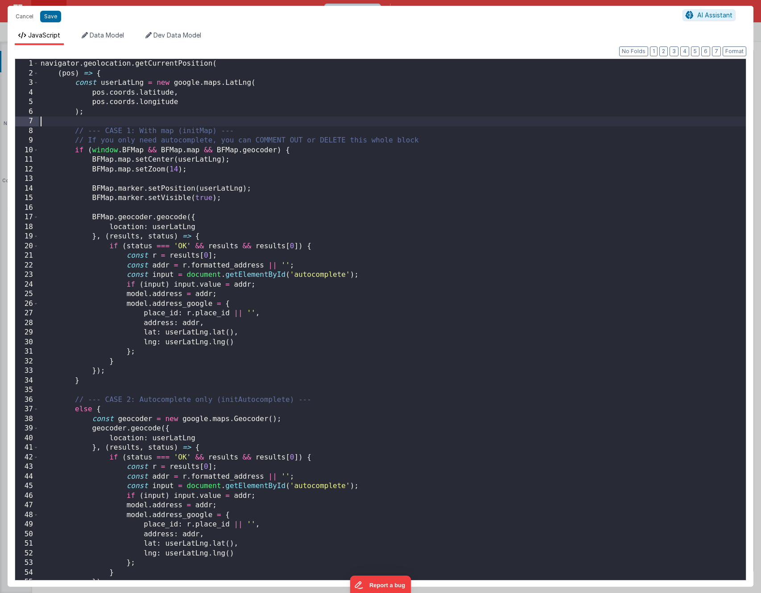
click at [334, 119] on div "navigator . geolocation . getCurrentPosition ( ( pos ) => { const userLatLng = …" at bounding box center [392, 329] width 707 height 540
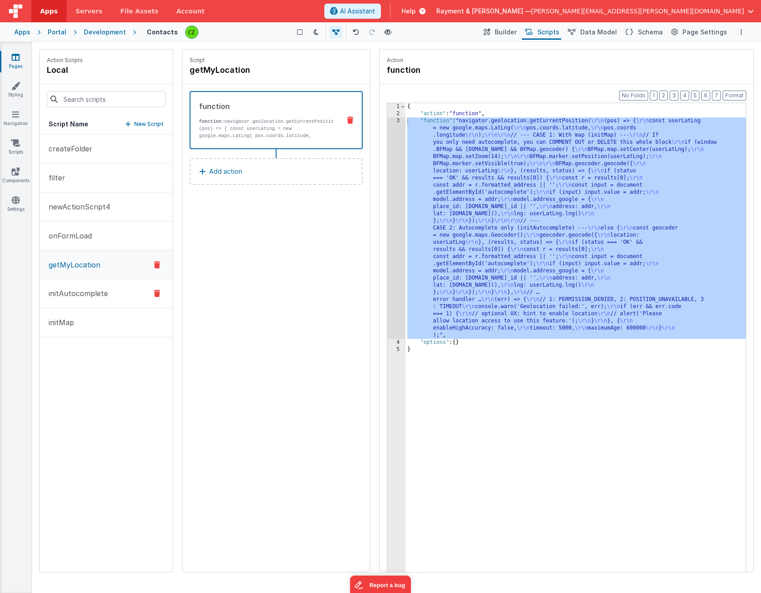
click at [76, 295] on p "initAutocomplete" at bounding box center [75, 293] width 65 height 11
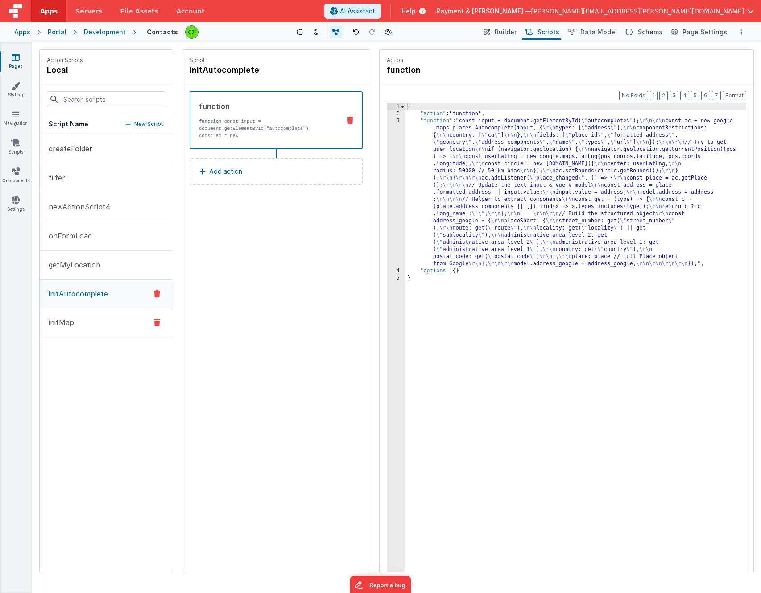
click at [74, 319] on button "initMap" at bounding box center [106, 322] width 133 height 29
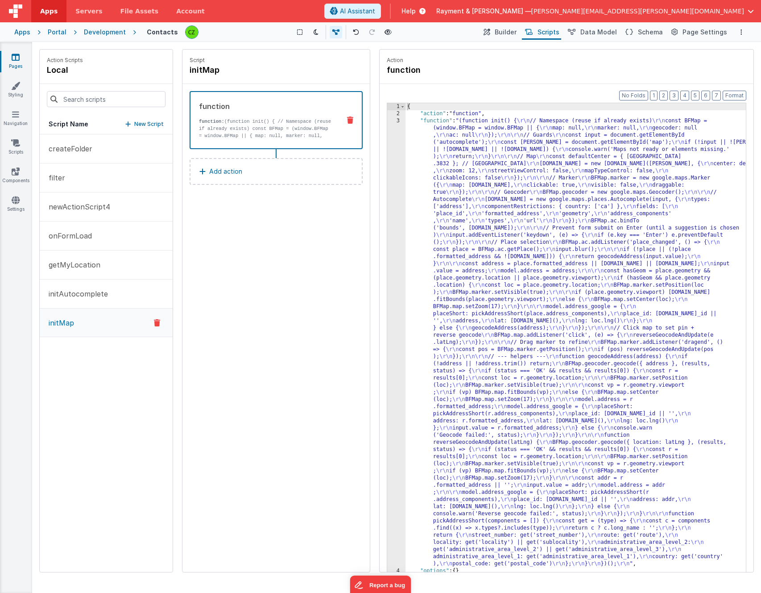
click at [399, 120] on div "3" at bounding box center [396, 342] width 18 height 450
click at [396, 120] on div "3" at bounding box center [396, 342] width 18 height 450
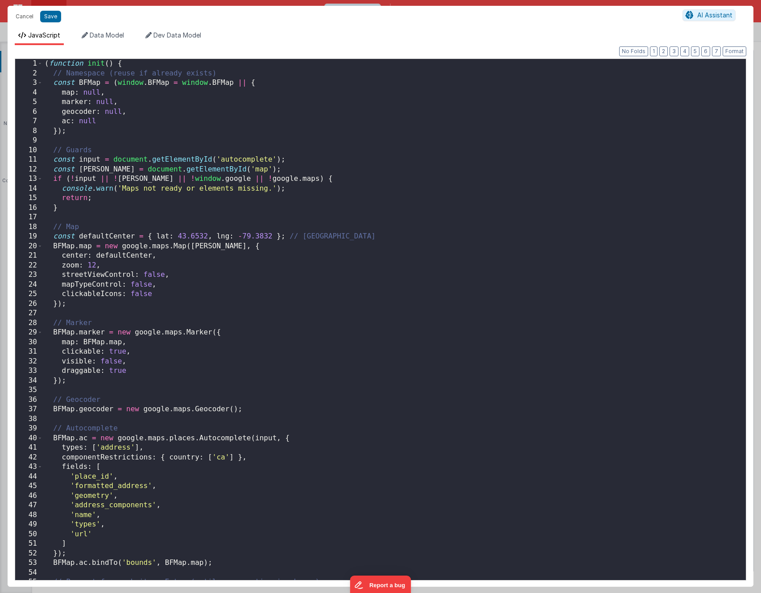
click at [86, 85] on div "( function init ( ) { // Namespace (reuse if already exists) const BFMap = ( wi…" at bounding box center [394, 329] width 703 height 540
click at [70, 100] on div "( function init ( ) { // Namespace (reuse if already exists) const BFMap = ( wi…" at bounding box center [394, 329] width 703 height 540
click at [274, 309] on div "( function init ( ) { // Namespace (reuse if already exists) const BFMap = ( wi…" at bounding box center [394, 329] width 703 height 540
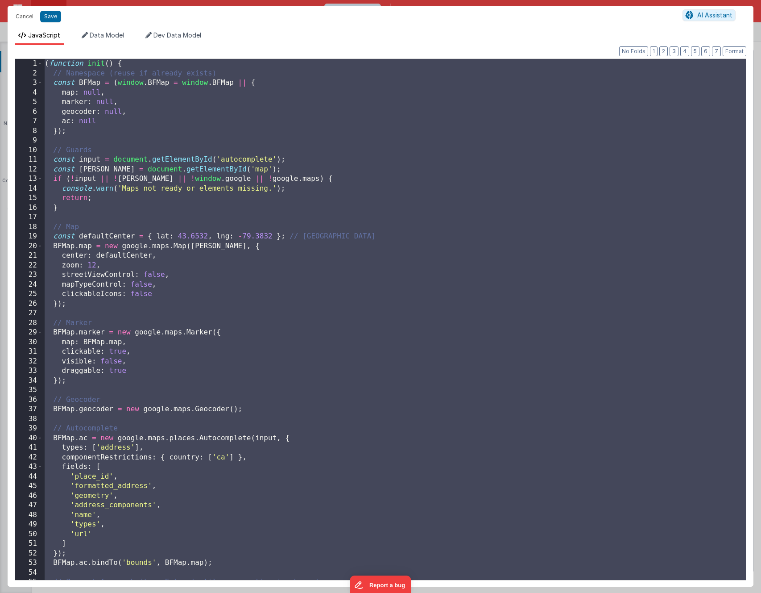
click at [183, 264] on div "( function init ( ) { // Namespace (reuse if already exists) const BFMap = ( wi…" at bounding box center [394, 329] width 703 height 540
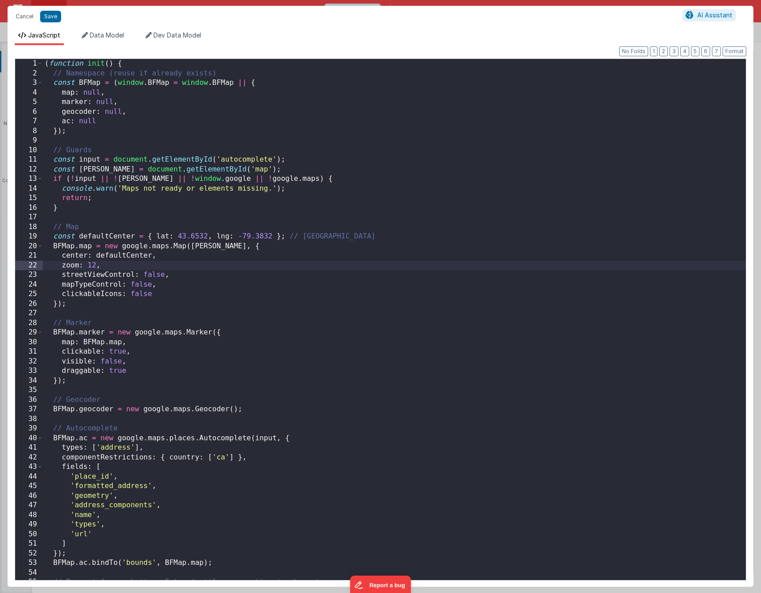
click at [109, 237] on div "( function init ( ) { // Namespace (reuse if already exists) const BFMap = ( wi…" at bounding box center [394, 329] width 703 height 540
click at [96, 264] on div "( function init ( ) { // Namespace (reuse if already exists) const BFMap = ( wi…" at bounding box center [394, 329] width 703 height 540
click at [94, 333] on div "( function init ( ) { // Namespace (reuse if already exists) const BFMap = ( wi…" at bounding box center [394, 329] width 703 height 540
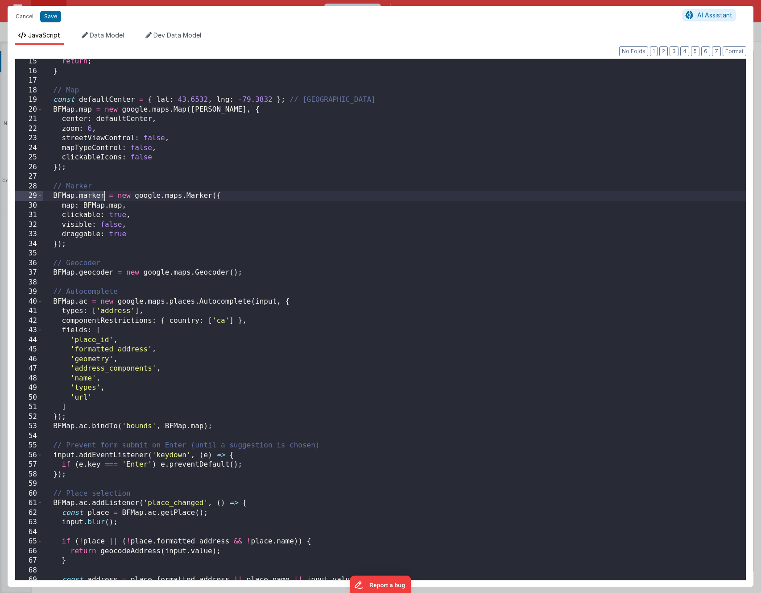
scroll to position [136, 0]
click at [64, 194] on div "return ; } // Map const defaultCenter = { lat : 43.6532 , lng : - 79.3832 } ; /…" at bounding box center [394, 328] width 703 height 540
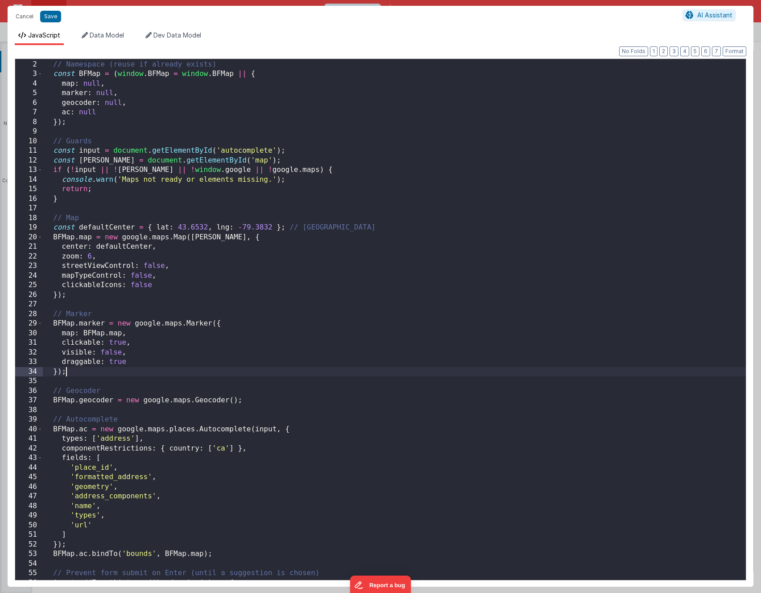
scroll to position [9, 0]
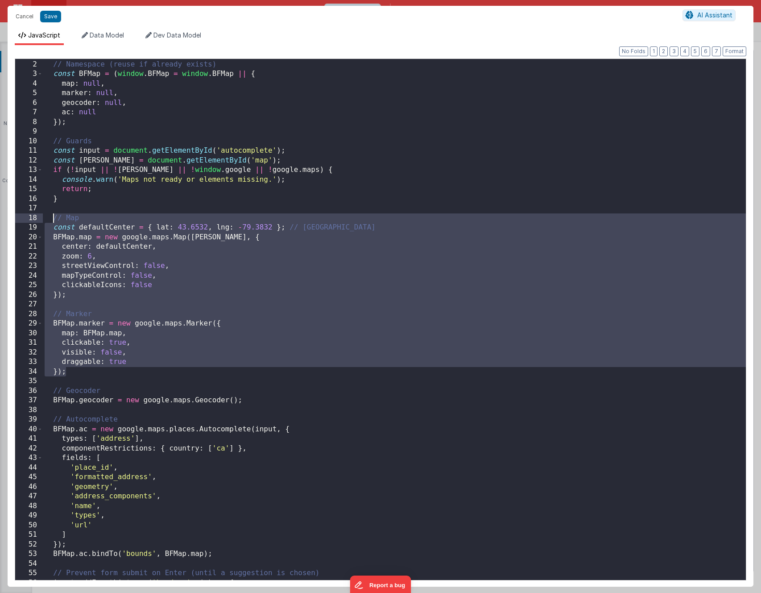
click at [92, 372] on div "( function init ( ) { // Namespace (reuse if already exists) const BFMap = ( wi…" at bounding box center [394, 320] width 703 height 540
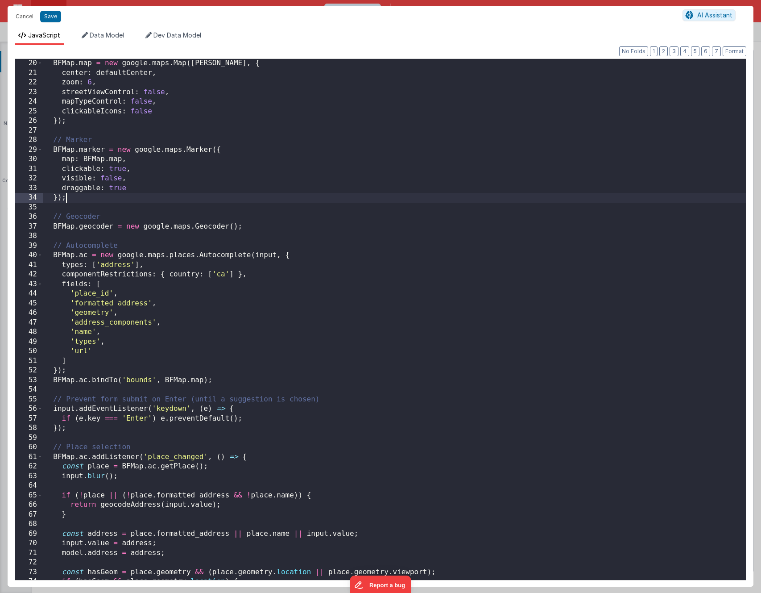
scroll to position [183, 0]
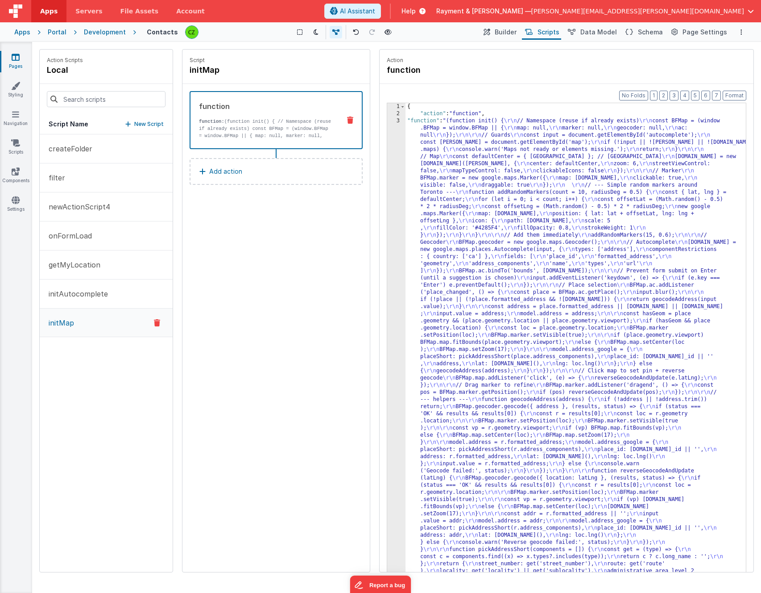
click at [398, 121] on div "3" at bounding box center [396, 356] width 18 height 478
click at [396, 121] on div "3" at bounding box center [396, 356] width 18 height 478
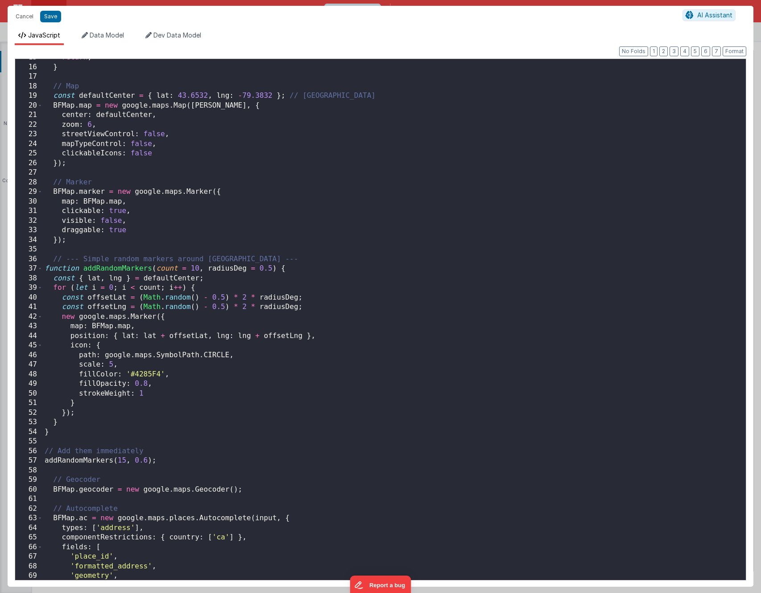
scroll to position [141, 0]
click at [48, 17] on button "Save" at bounding box center [50, 17] width 21 height 12
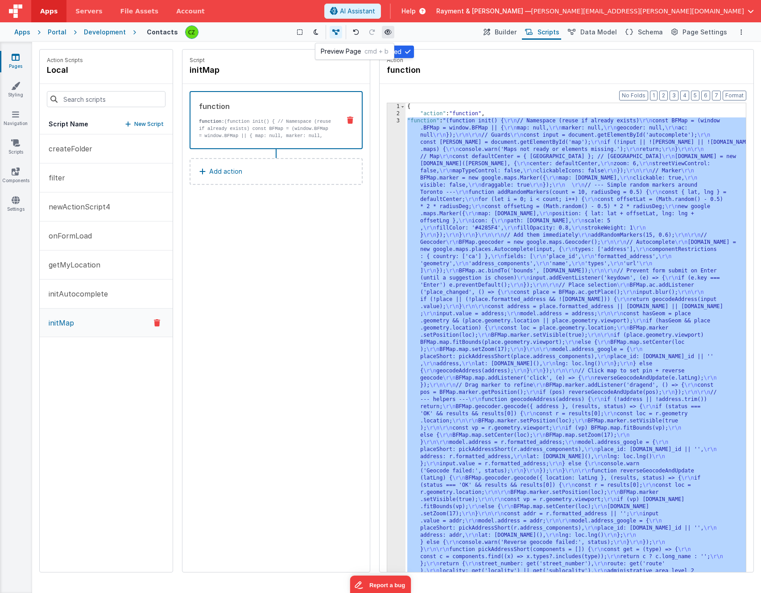
click at [392, 32] on icon at bounding box center [388, 32] width 7 height 6
click at [396, 119] on div "3" at bounding box center [396, 356] width 18 height 478
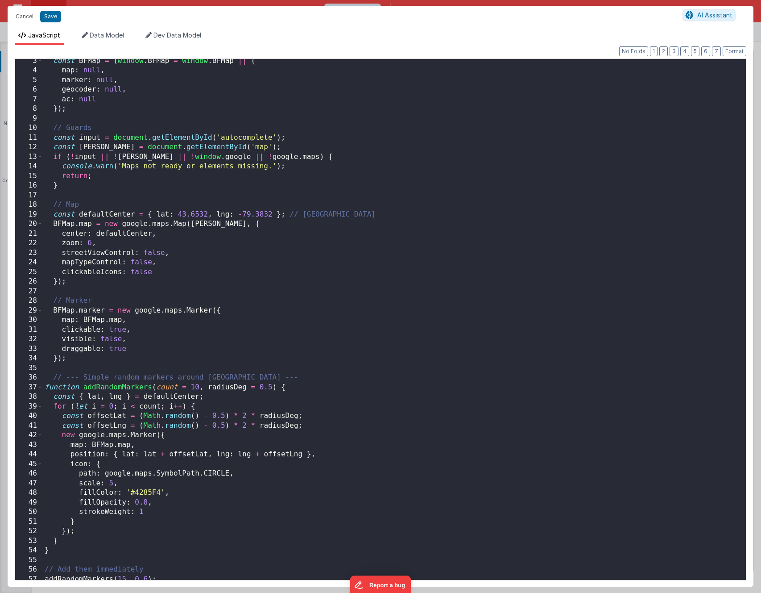
scroll to position [22, 0]
click at [93, 241] on div "const BFMap = ( window . BFMap = window . BFMap || { map : null , marker : null…" at bounding box center [394, 326] width 703 height 540
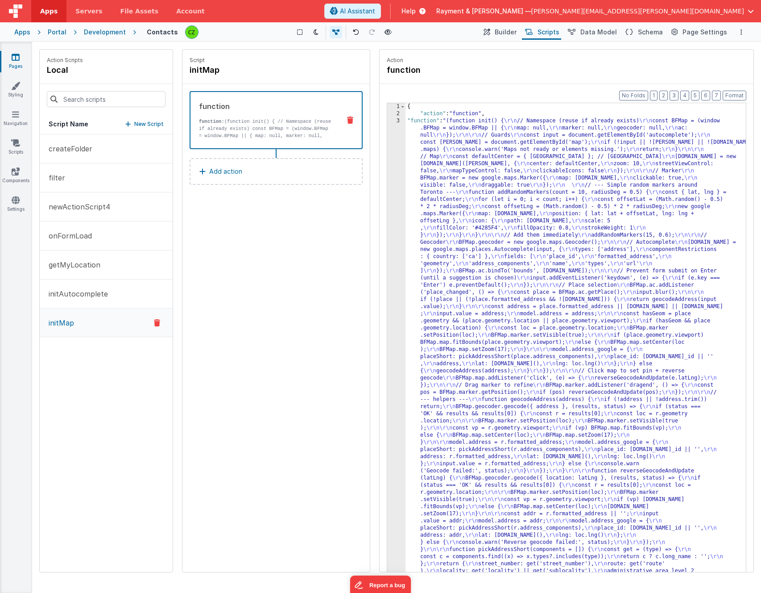
click at [401, 122] on div "3" at bounding box center [396, 356] width 18 height 478
click at [400, 121] on div "3" at bounding box center [396, 356] width 18 height 478
click at [397, 121] on div "3" at bounding box center [396, 356] width 18 height 478
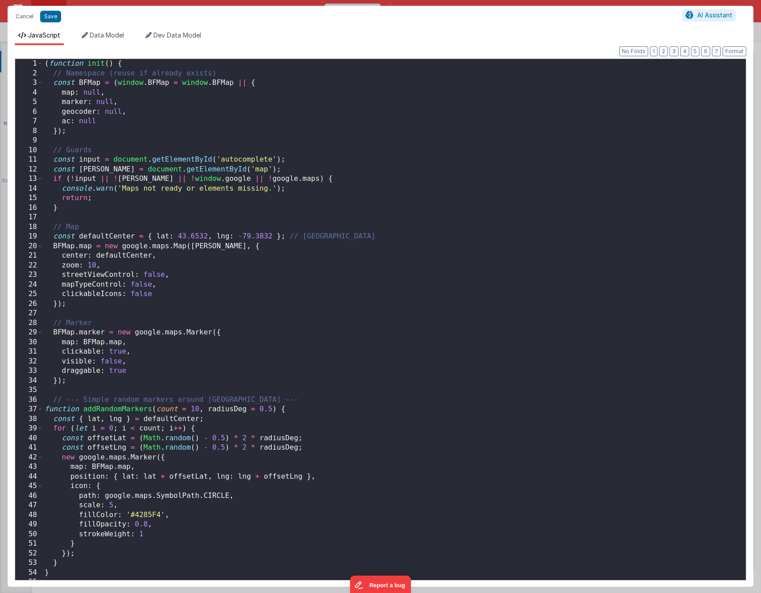
click at [113, 267] on div "( function init ( ) { // Namespace (reuse if already exists) const BFMap = ( wi…" at bounding box center [394, 329] width 703 height 540
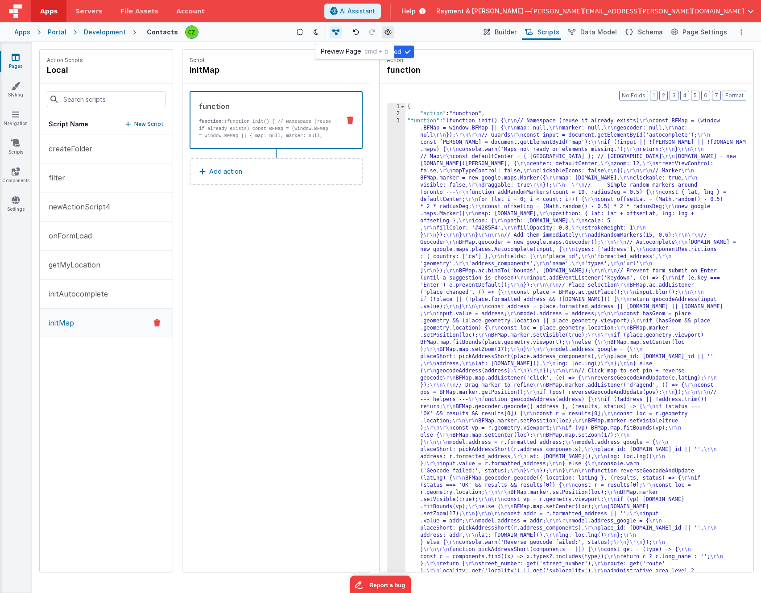
click at [389, 34] on icon at bounding box center [388, 32] width 7 height 6
click at [397, 119] on div "3" at bounding box center [396, 356] width 18 height 478
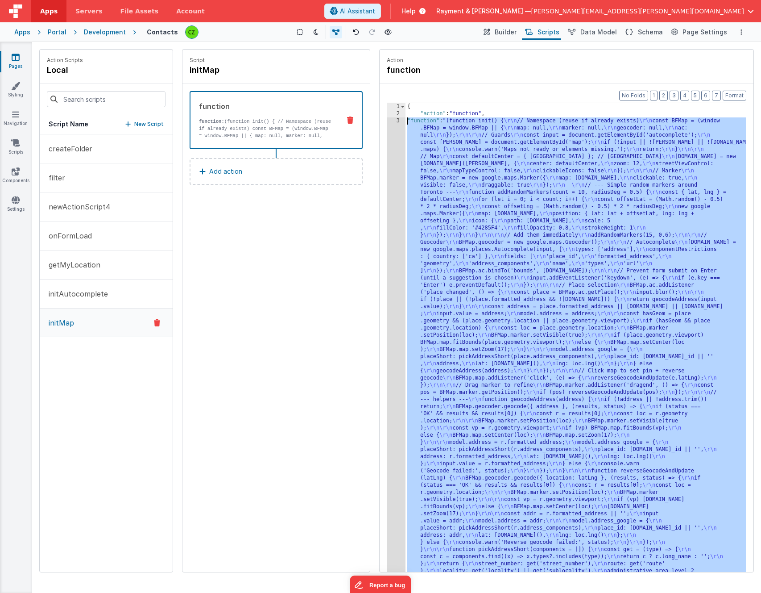
click at [399, 120] on div "3" at bounding box center [396, 356] width 18 height 478
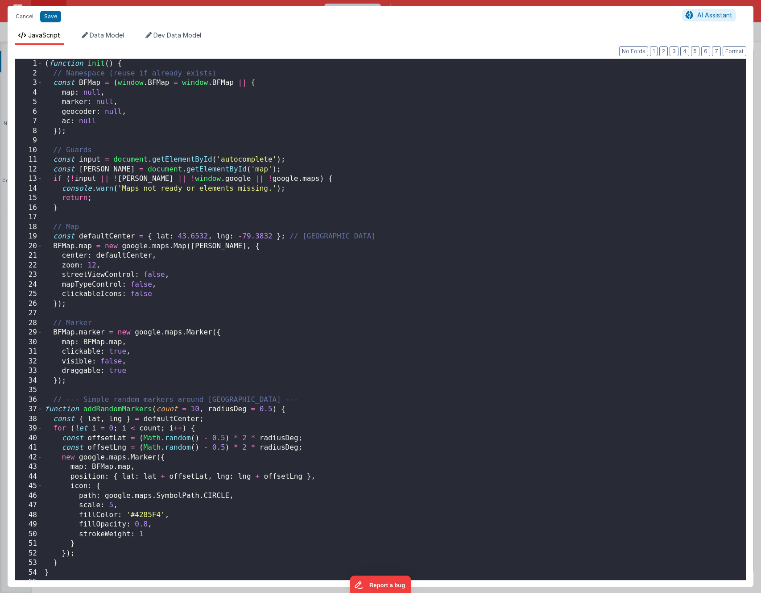
click at [98, 264] on div "( function init ( ) { // Namespace (reuse if already exists) const BFMap = ( wi…" at bounding box center [394, 329] width 703 height 540
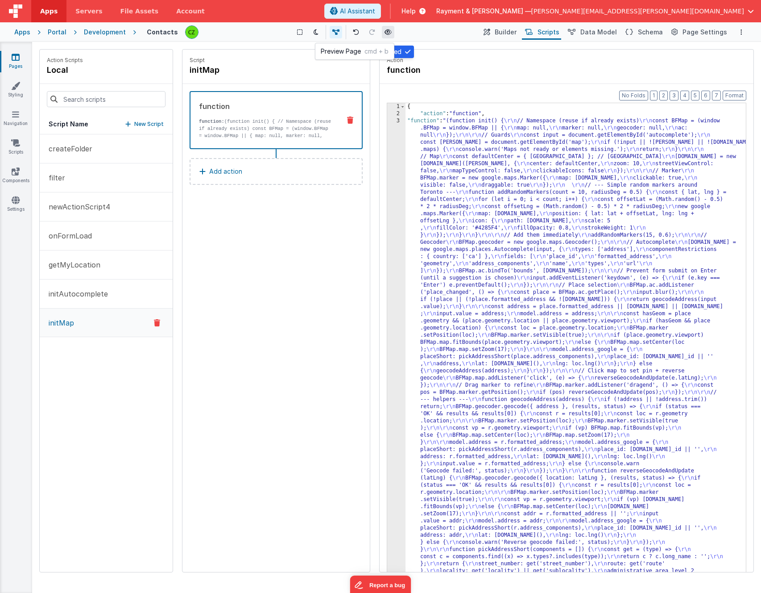
click at [390, 30] on icon at bounding box center [388, 32] width 7 height 6
click at [400, 120] on div "3" at bounding box center [396, 356] width 18 height 478
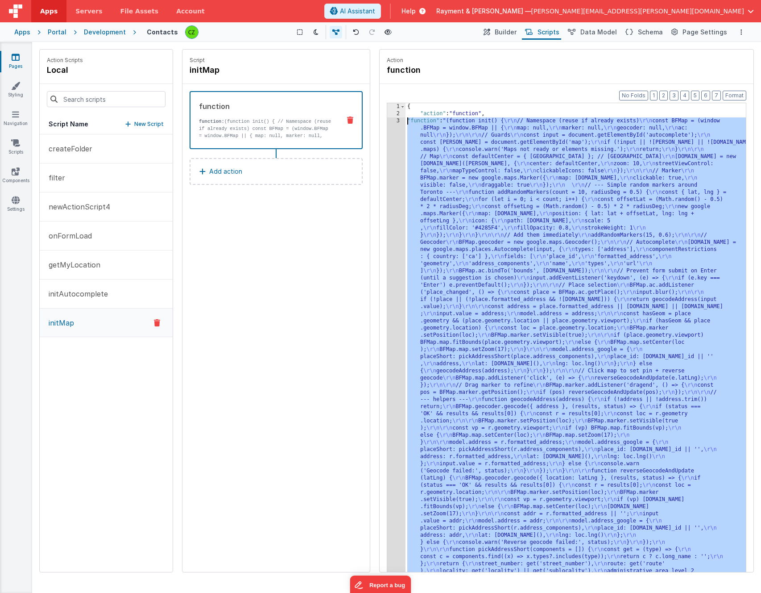
click at [397, 121] on div "3" at bounding box center [396, 356] width 18 height 478
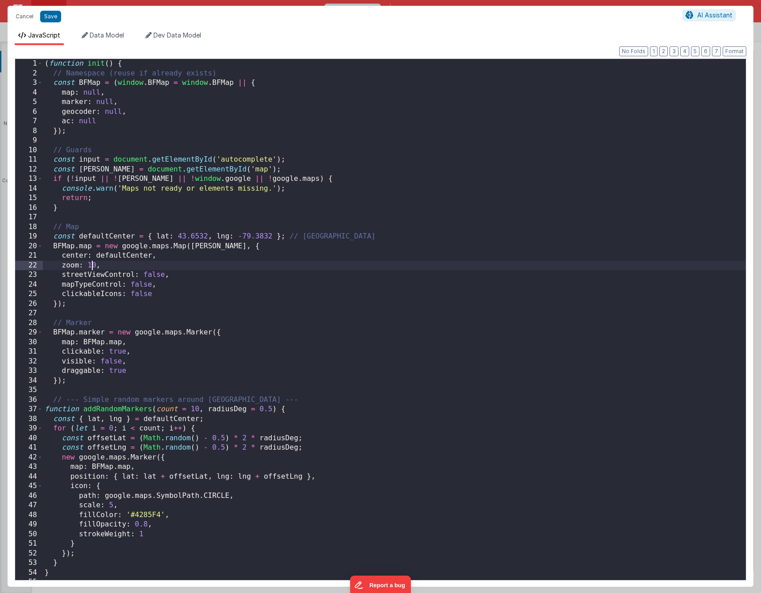
click at [93, 265] on div "( function init ( ) { // Namespace (reuse if already exists) const BFMap = ( wi…" at bounding box center [394, 329] width 703 height 540
click at [49, 12] on button "Save" at bounding box center [50, 17] width 21 height 12
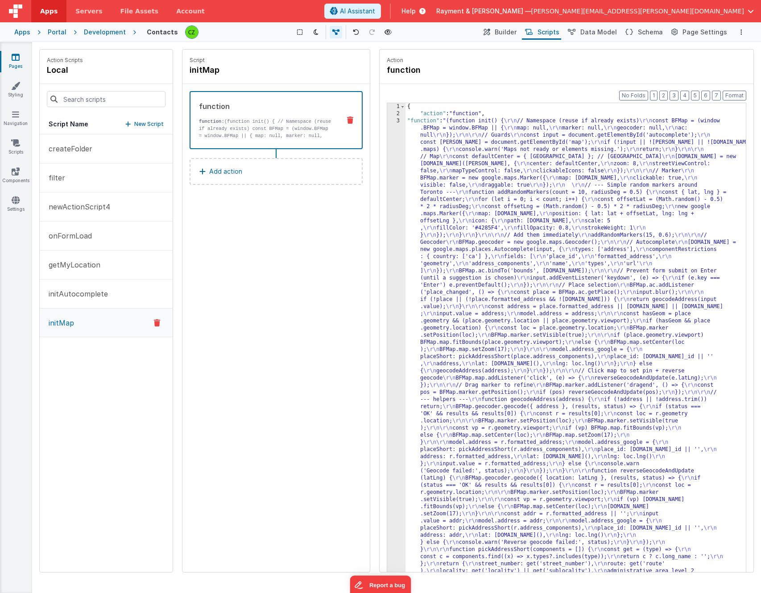
click at [397, 120] on div "3" at bounding box center [396, 356] width 18 height 478
click at [399, 120] on div "3" at bounding box center [396, 356] width 18 height 478
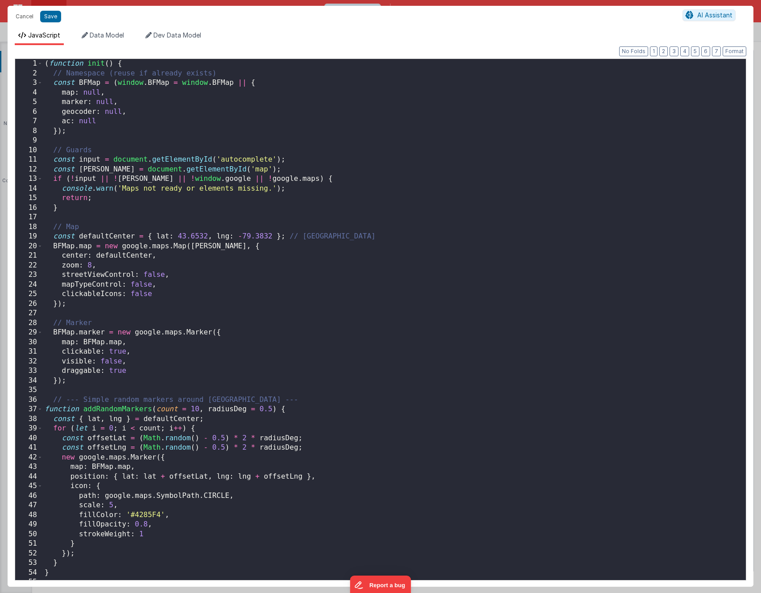
click at [122, 259] on div "( function init ( ) { // Namespace (reuse if already exists) const BFMap = ( wi…" at bounding box center [394, 329] width 703 height 540
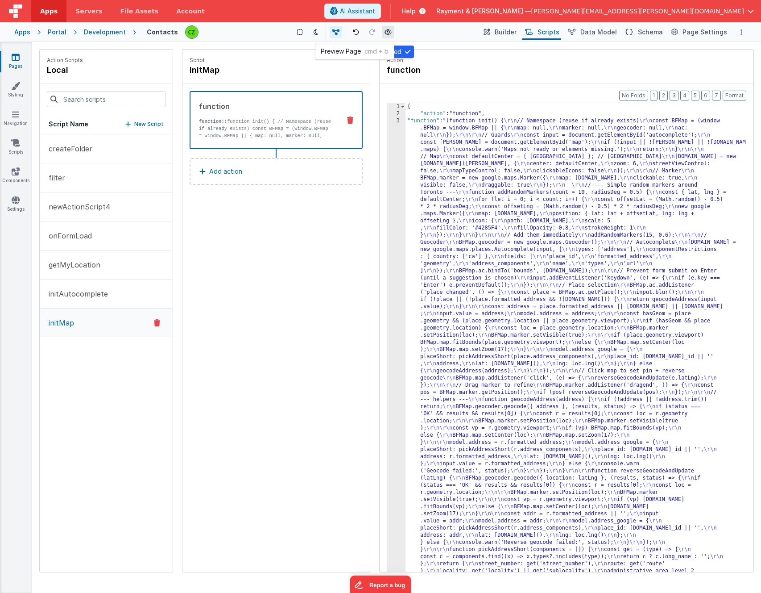
click at [391, 32] on icon at bounding box center [388, 32] width 7 height 6
click at [398, 122] on div "3" at bounding box center [396, 356] width 18 height 478
click at [399, 120] on div "3" at bounding box center [396, 356] width 18 height 478
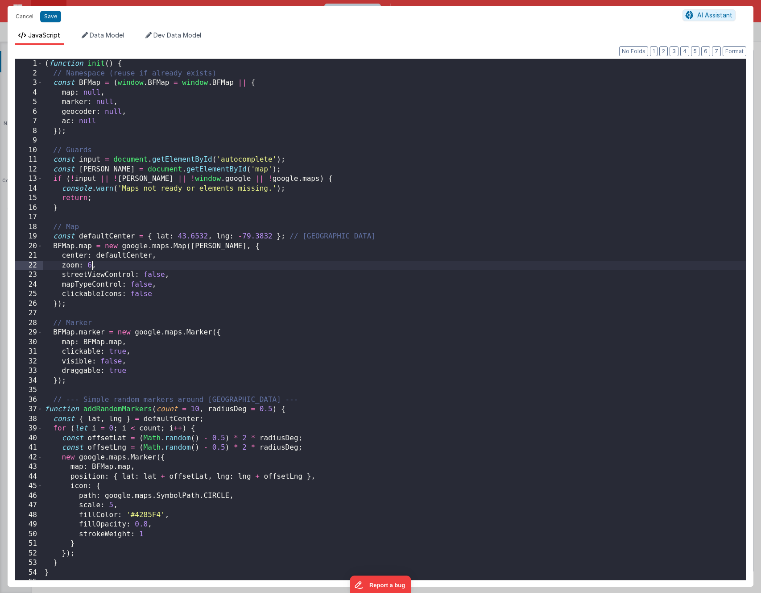
click at [91, 263] on div "( function init ( ) { // Namespace (reuse if already exists) const BFMap = ( wi…" at bounding box center [394, 329] width 703 height 540
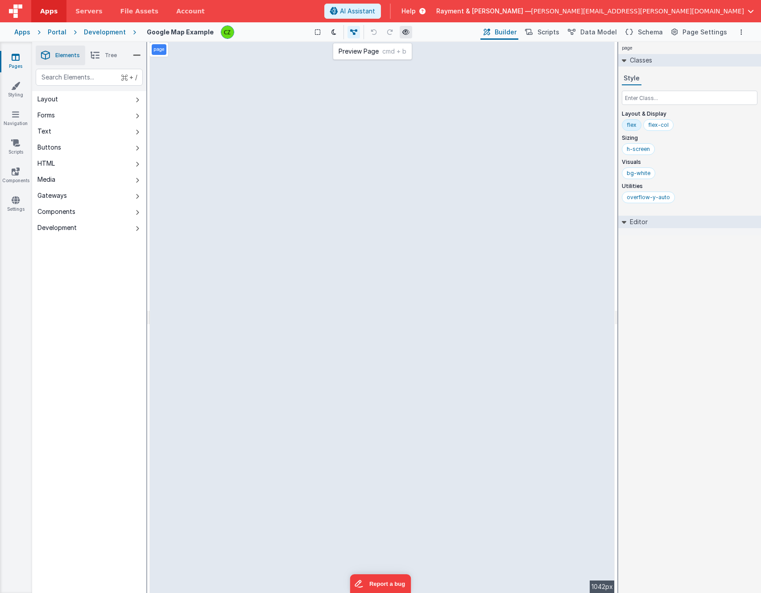
click at [406, 30] on icon at bounding box center [406, 32] width 7 height 6
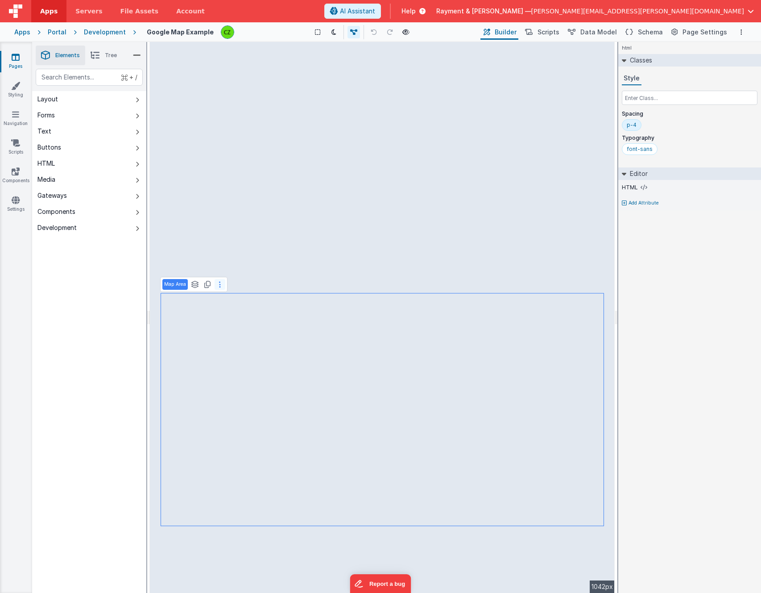
click at [220, 286] on button at bounding box center [220, 284] width 11 height 11
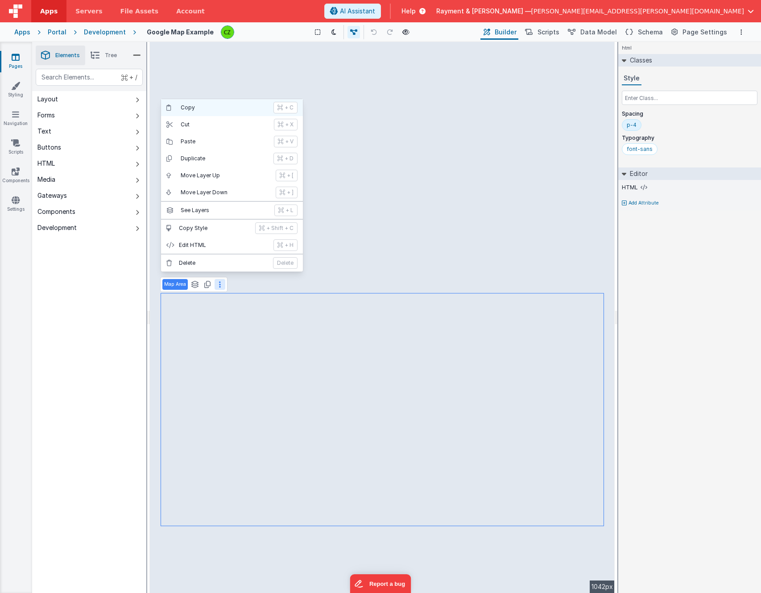
click at [194, 107] on p "Copy" at bounding box center [224, 107] width 87 height 7
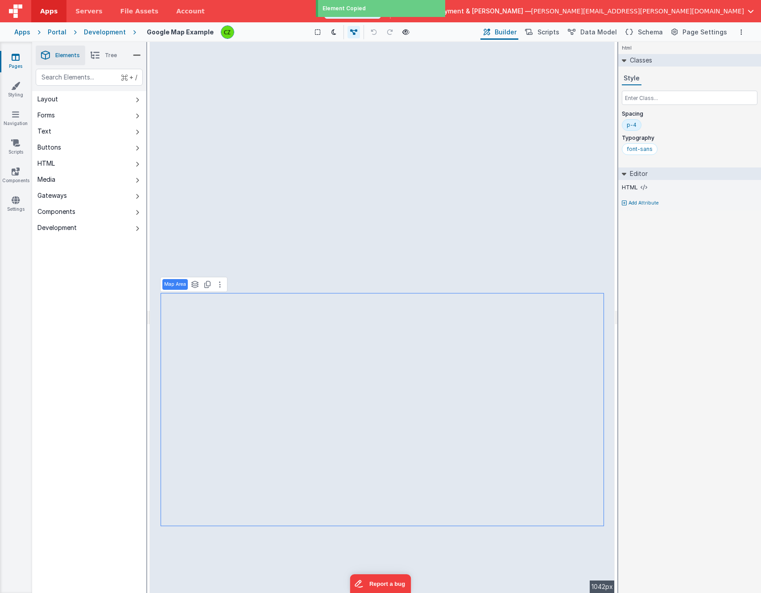
click at [108, 54] on span "Tree" at bounding box center [111, 55] width 12 height 7
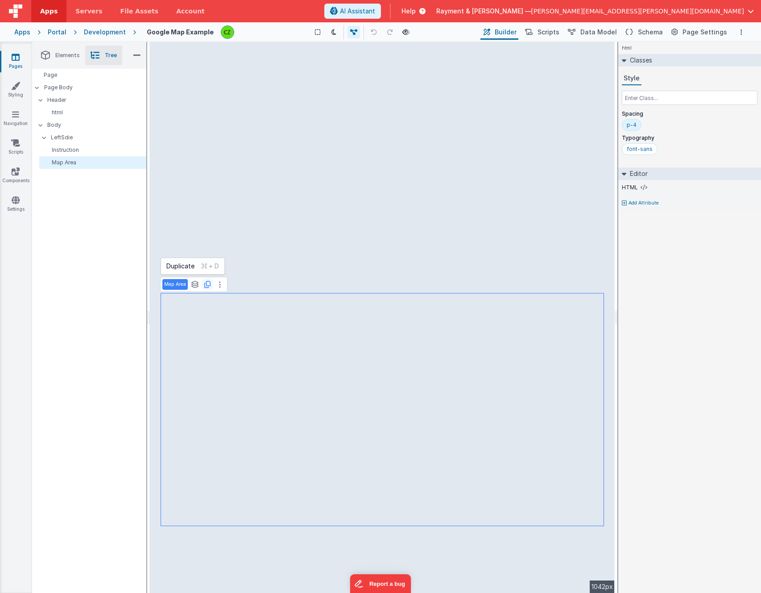
click at [207, 284] on icon at bounding box center [207, 284] width 6 height 7
click at [218, 282] on button at bounding box center [220, 284] width 11 height 11
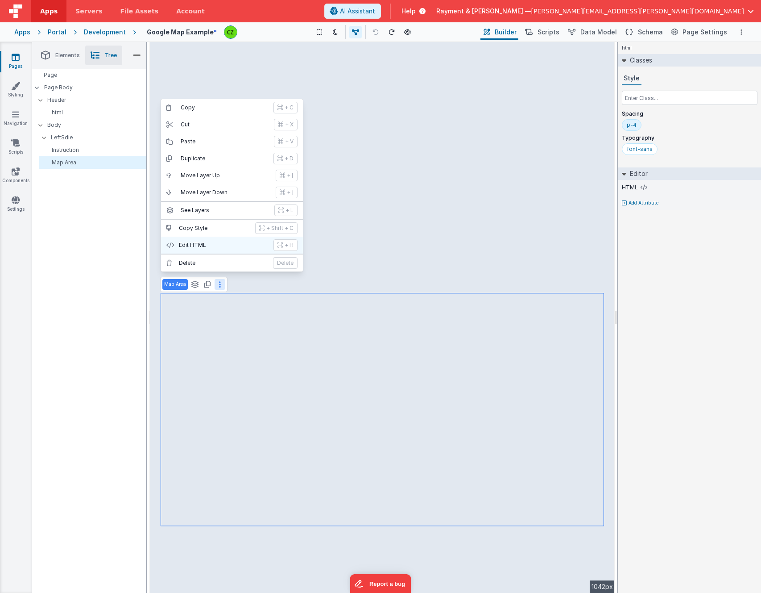
click at [195, 245] on p "Edit HTML" at bounding box center [223, 244] width 89 height 7
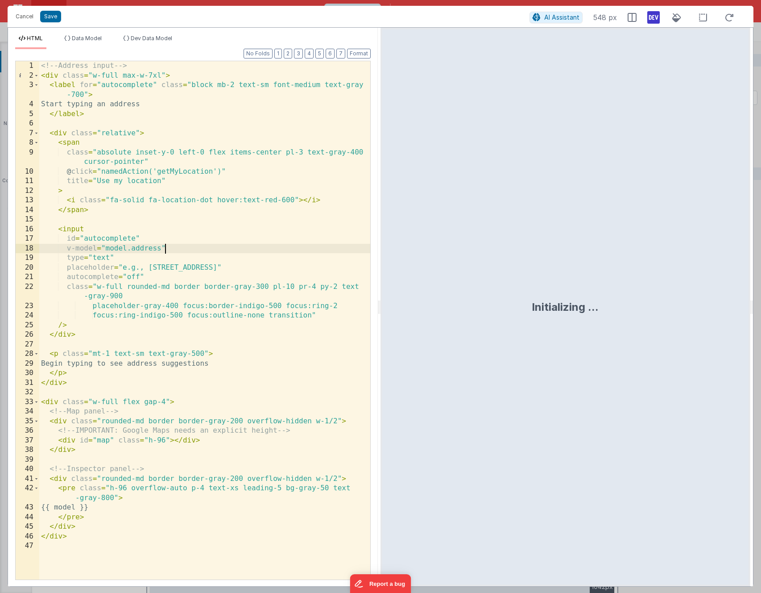
click at [214, 246] on div "<!-- Address input --> < div class = "w-full max-w-7xl" > < label for = "autoco…" at bounding box center [204, 329] width 331 height 537
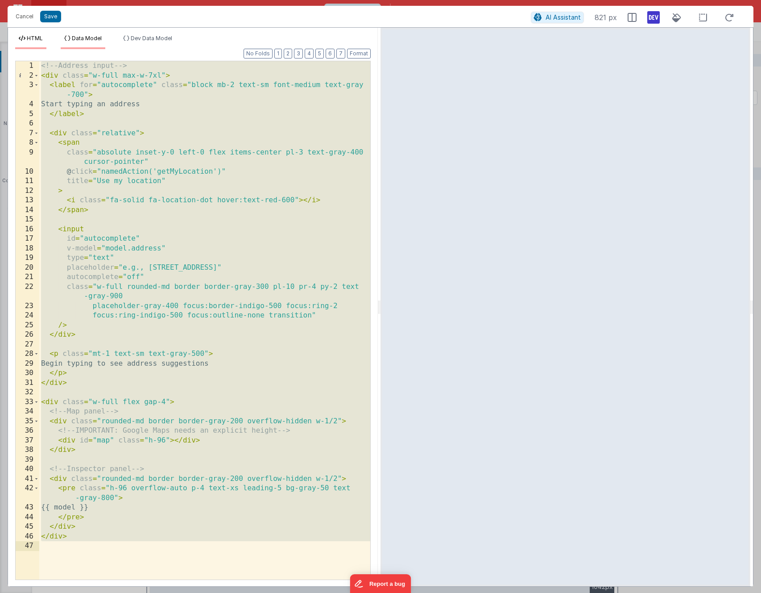
click at [91, 39] on span "Data Model" at bounding box center [87, 38] width 30 height 7
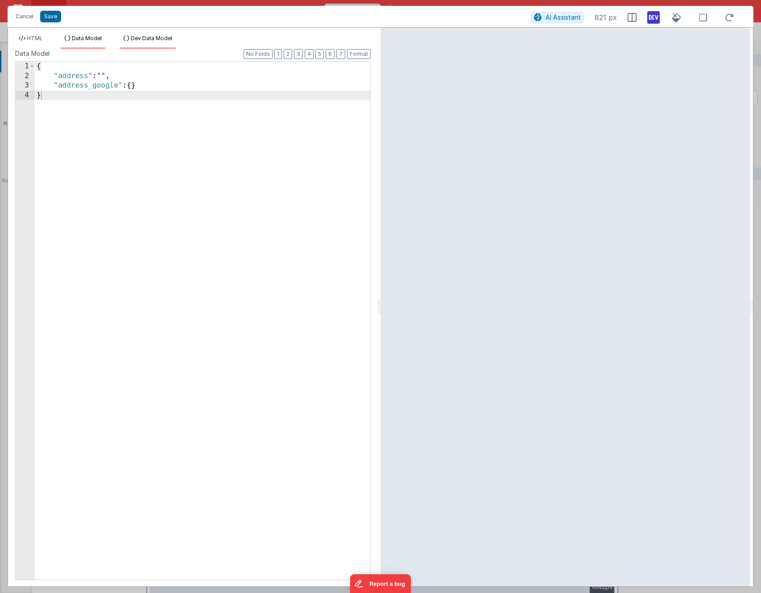
click at [146, 38] on span "Dev Data Model" at bounding box center [152, 38] width 42 height 7
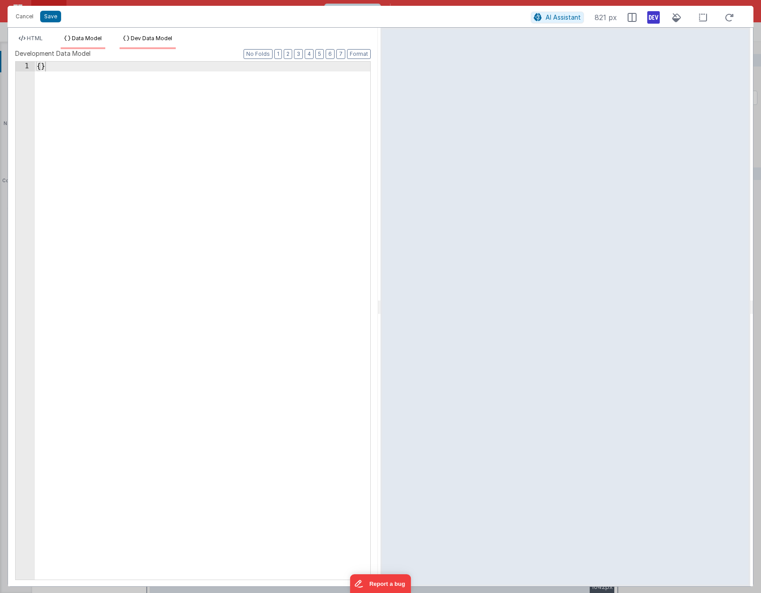
click at [92, 38] on span "Data Model" at bounding box center [87, 38] width 30 height 7
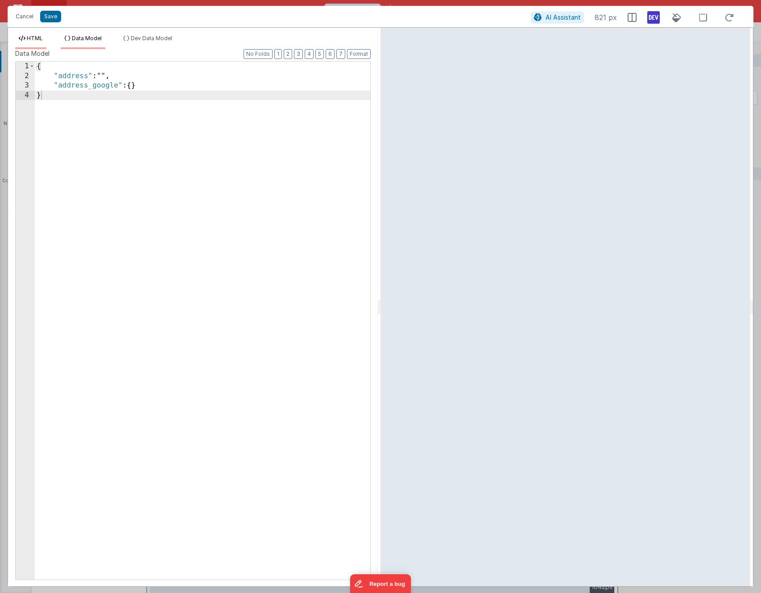
click at [38, 40] on span "HTML" at bounding box center [35, 38] width 16 height 7
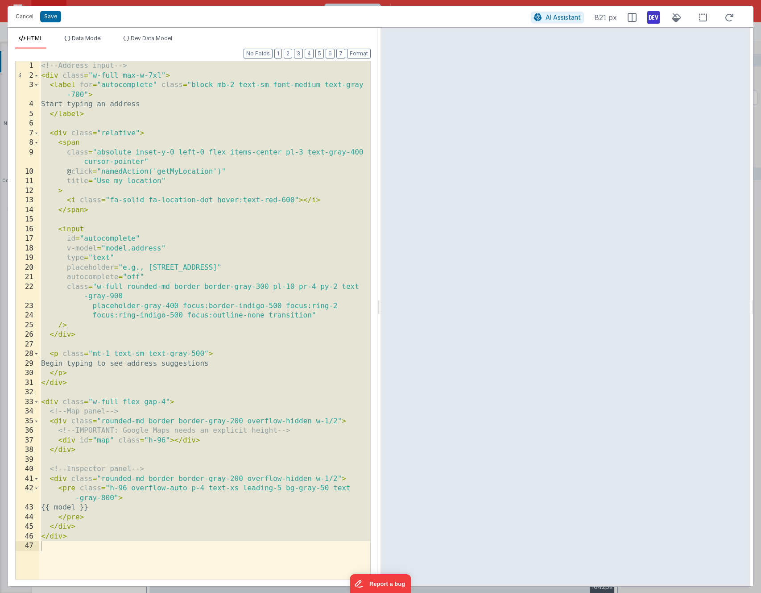
click at [156, 128] on div "<!-- Address input --> < div class = "w-full max-w-7xl" > < label for = "autoco…" at bounding box center [204, 329] width 331 height 537
click at [92, 36] on span "Data Model" at bounding box center [87, 38] width 30 height 7
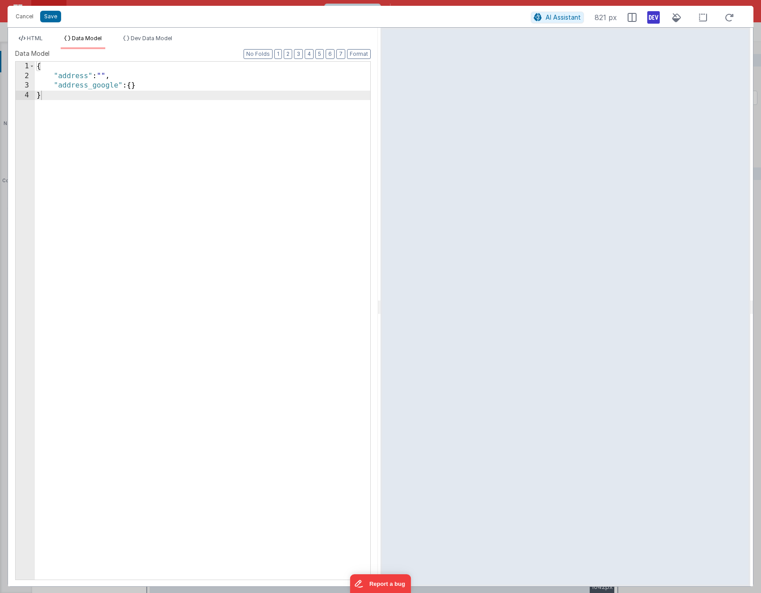
click at [113, 112] on div "{ "address" : "" , "address_google" : { } }" at bounding box center [203, 330] width 336 height 537
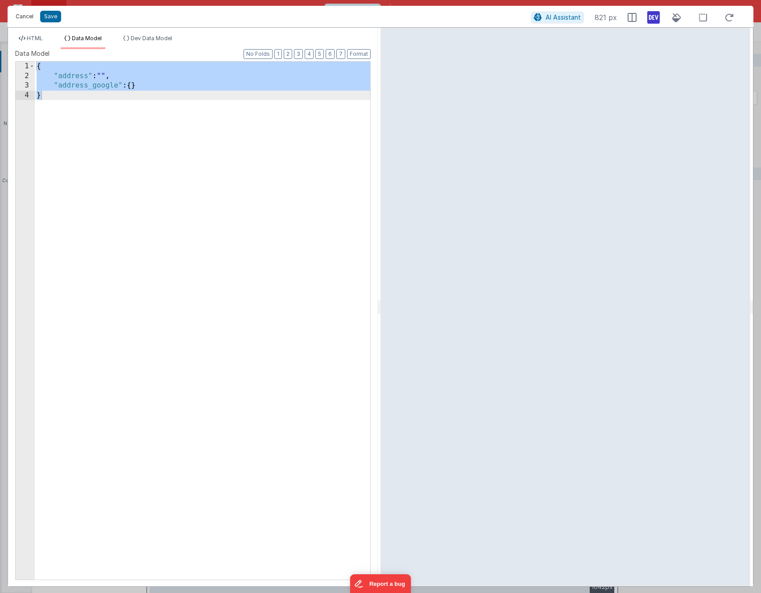
click at [24, 16] on button "Cancel" at bounding box center [24, 16] width 27 height 12
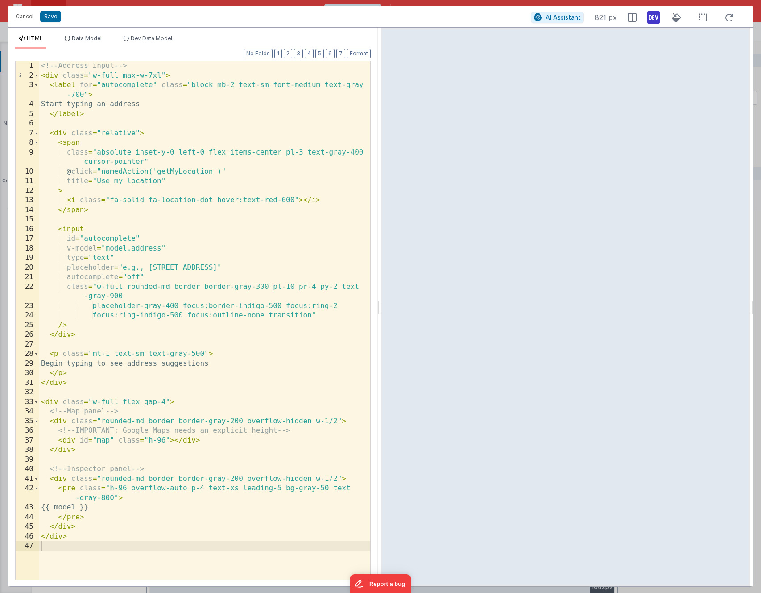
click at [113, 246] on div "<!-- Address input --> < div class = "w-full max-w-7xl" > < label for = "autoco…" at bounding box center [204, 329] width 331 height 537
click at [108, 300] on div "<!-- Address input --> < div class = "w-full max-w-7xl" > < label for = "autoco…" at bounding box center [204, 329] width 331 height 537
click at [104, 249] on div "<!-- Address input --> < div class = "w-full max-w-7xl" > < label for = "autoco…" at bounding box center [204, 329] width 331 height 537
click at [85, 37] on span "Data Model" at bounding box center [87, 38] width 30 height 7
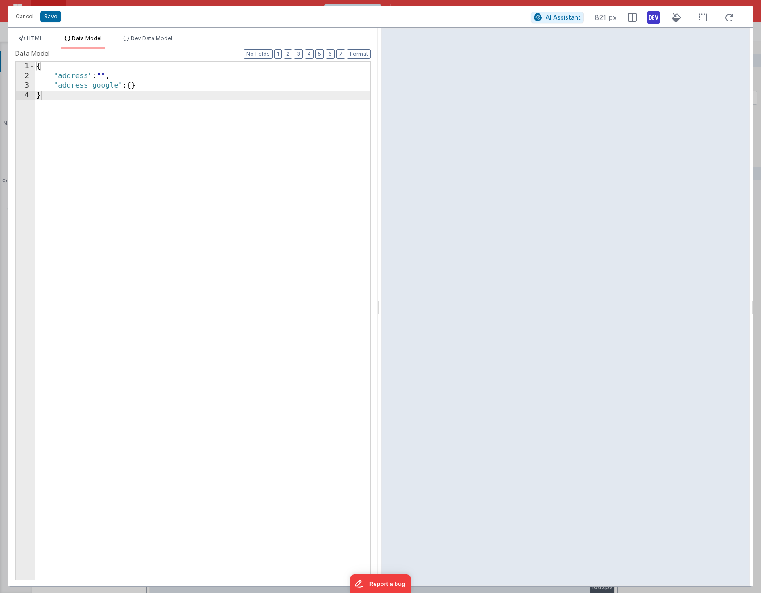
click at [115, 120] on div "{ "address" : "" , "address_google" : { } }" at bounding box center [203, 330] width 336 height 537
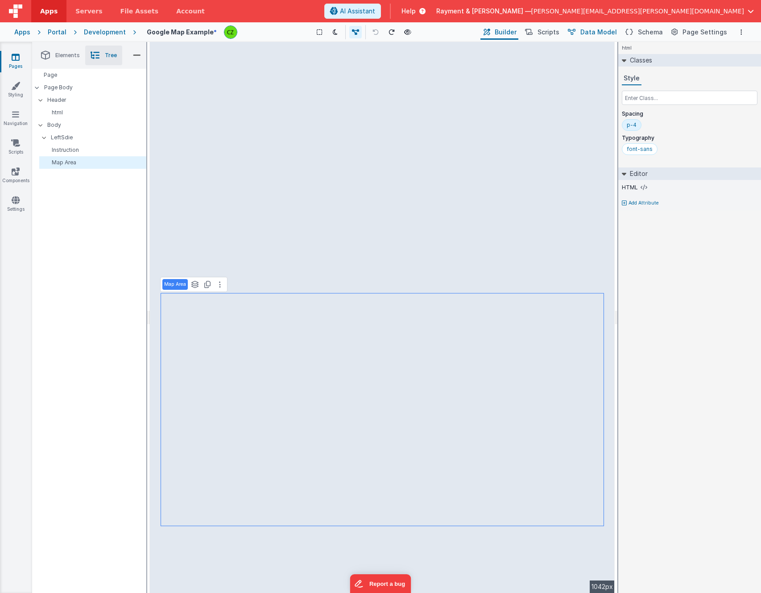
click at [599, 34] on span "Data Model" at bounding box center [599, 32] width 37 height 9
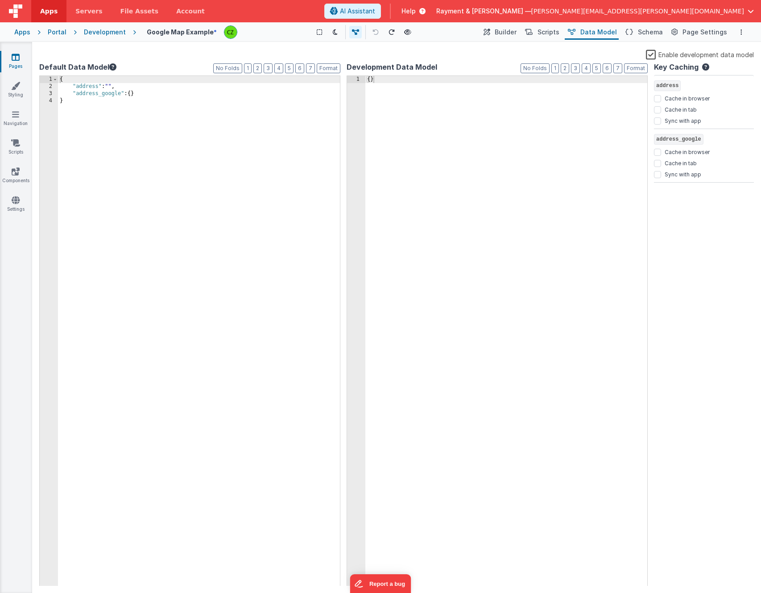
click at [220, 158] on div "{ "address" : "" , "address_google" : { } }" at bounding box center [199, 338] width 282 height 524
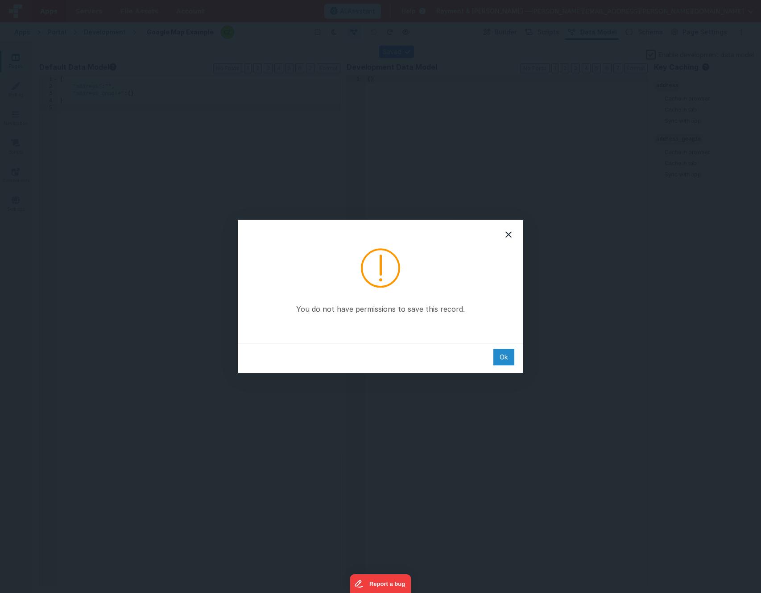
click at [502, 357] on div "Ok" at bounding box center [504, 357] width 21 height 17
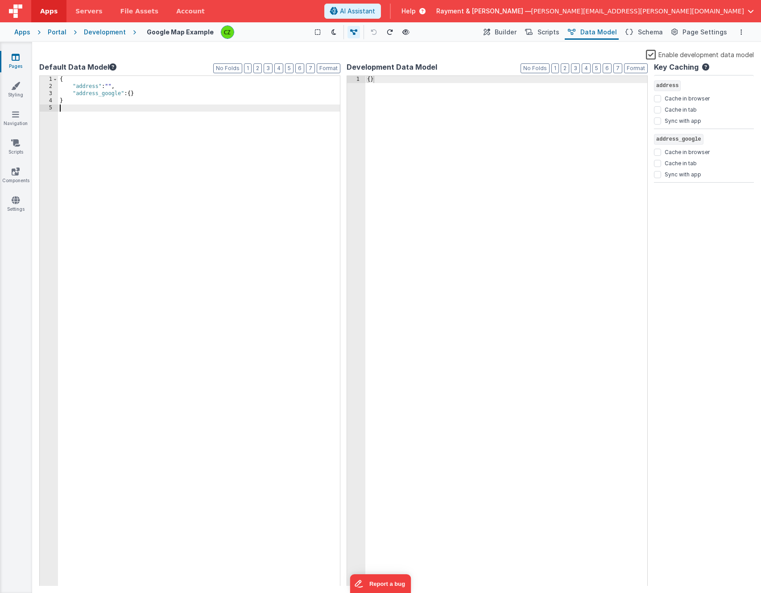
click at [196, 116] on div "{ "address" : "" , "address_google" : { } }" at bounding box center [199, 338] width 282 height 524
click at [557, 33] on span "Scripts" at bounding box center [549, 32] width 22 height 9
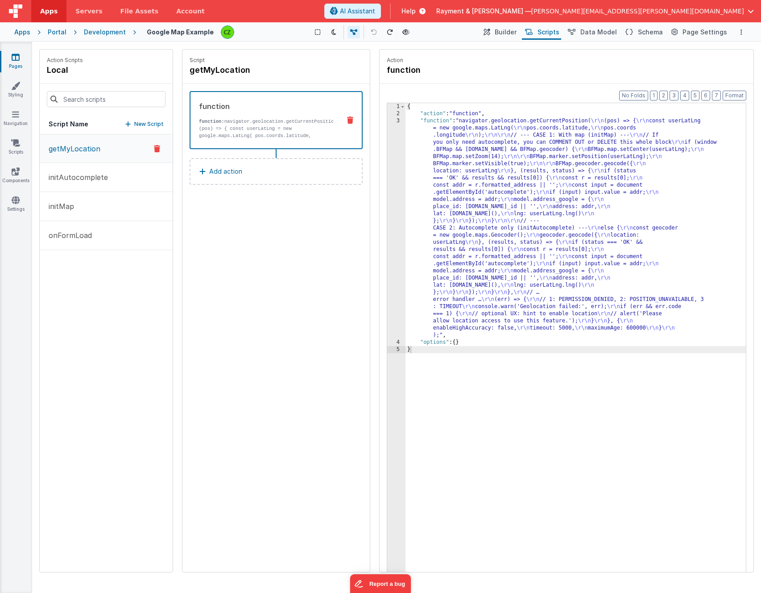
click at [73, 146] on p "getMyLocation" at bounding box center [71, 148] width 57 height 11
click at [536, 187] on div "{ "action" : "function" , "function" : "navigator.geolocation.getCurrentPositio…" at bounding box center [576, 358] width 341 height 511
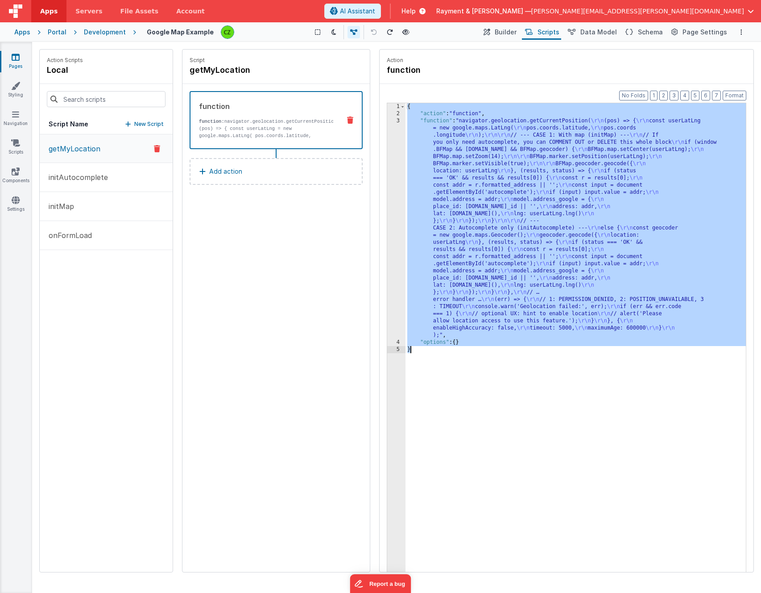
click at [91, 316] on div "getMyLocation initAutocomplete initMap onFormLoad" at bounding box center [106, 352] width 133 height 437
click at [82, 178] on p "initAutocomplete" at bounding box center [75, 177] width 65 height 11
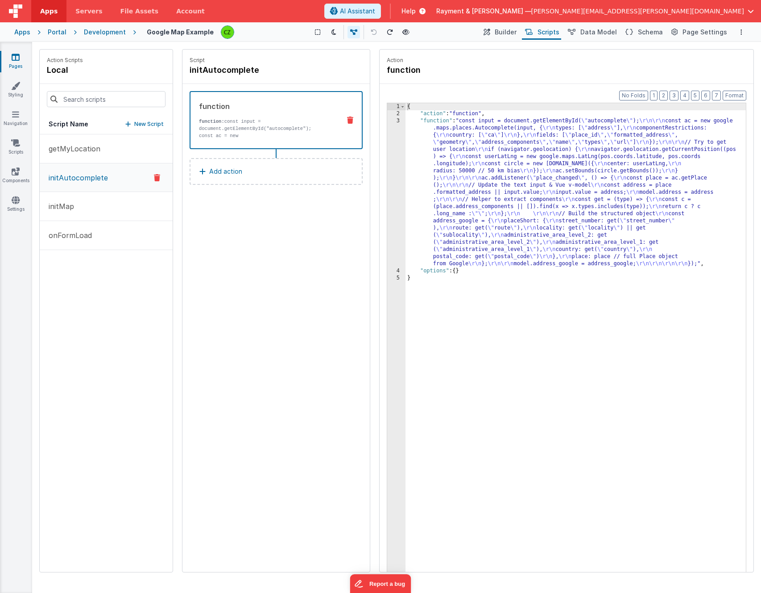
click at [495, 180] on div "{ "action" : "function" , "function" : "const input = document.getElementById( …" at bounding box center [576, 358] width 341 height 511
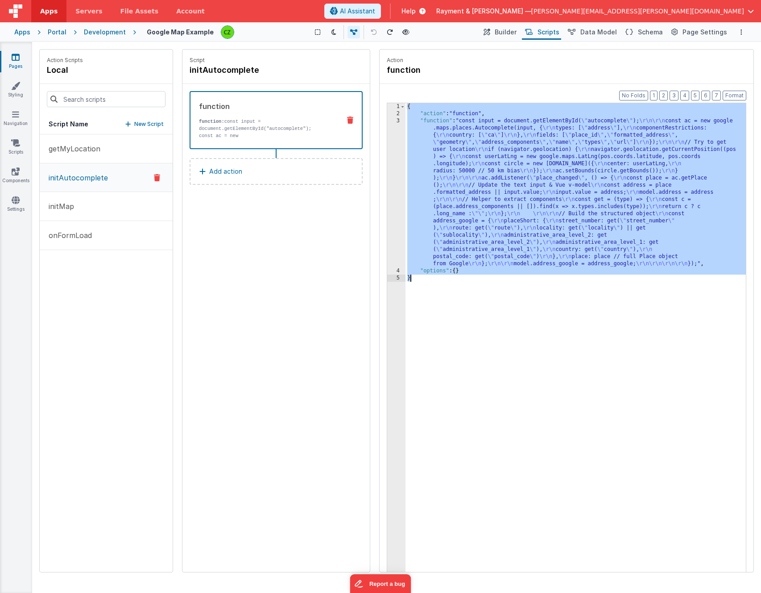
click at [80, 289] on div "getMyLocation initAutocomplete initMap onFormLoad" at bounding box center [106, 352] width 133 height 437
click at [67, 202] on p "initMap" at bounding box center [58, 206] width 31 height 11
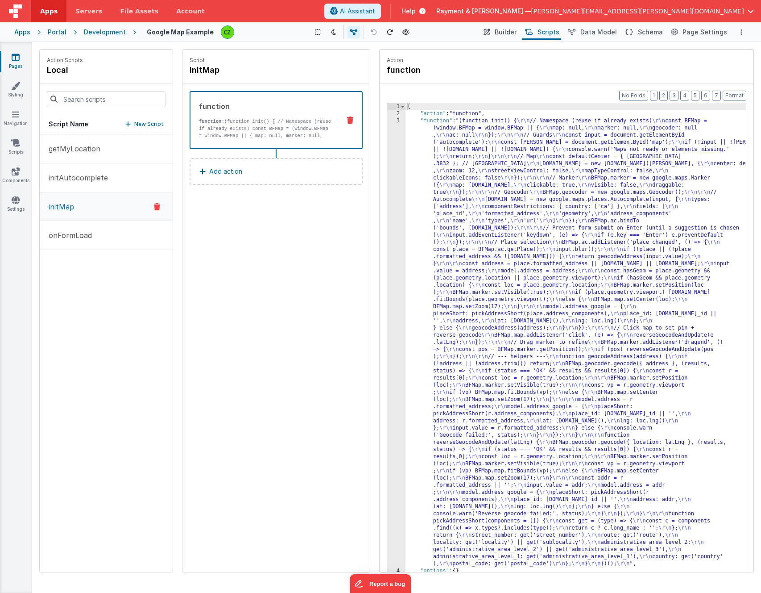
click at [520, 191] on div "{ "action" : "function" , "function" : "(function init() { \r\n // Namespace (r…" at bounding box center [576, 358] width 341 height 511
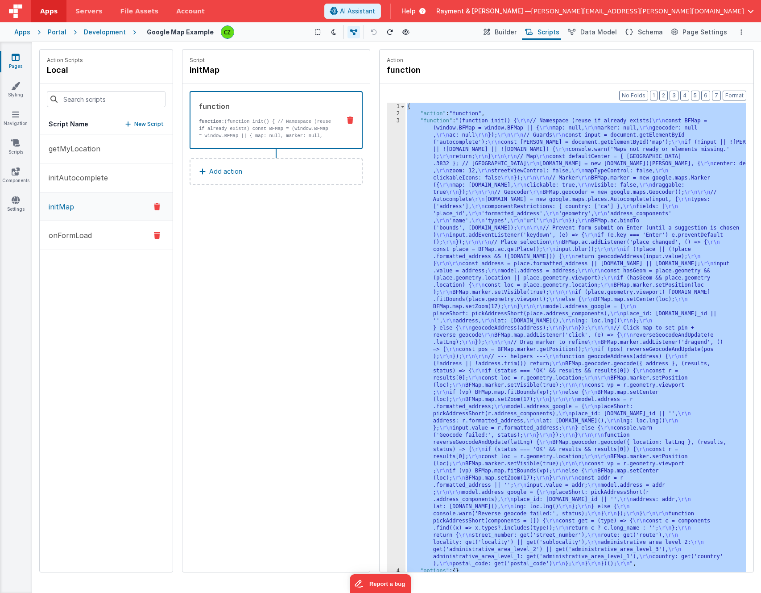
click at [67, 236] on p "onFormLoad" at bounding box center [67, 235] width 49 height 11
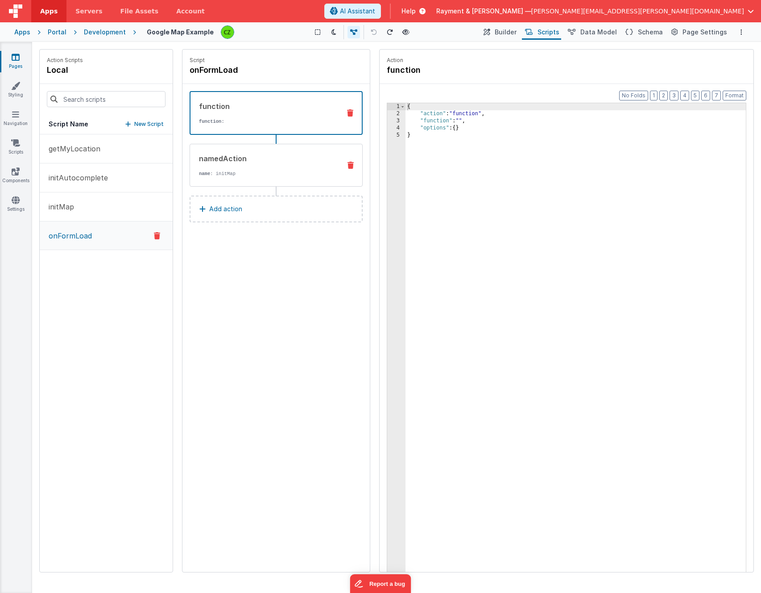
click at [229, 167] on div "namedAction name : initMap" at bounding box center [262, 165] width 144 height 24
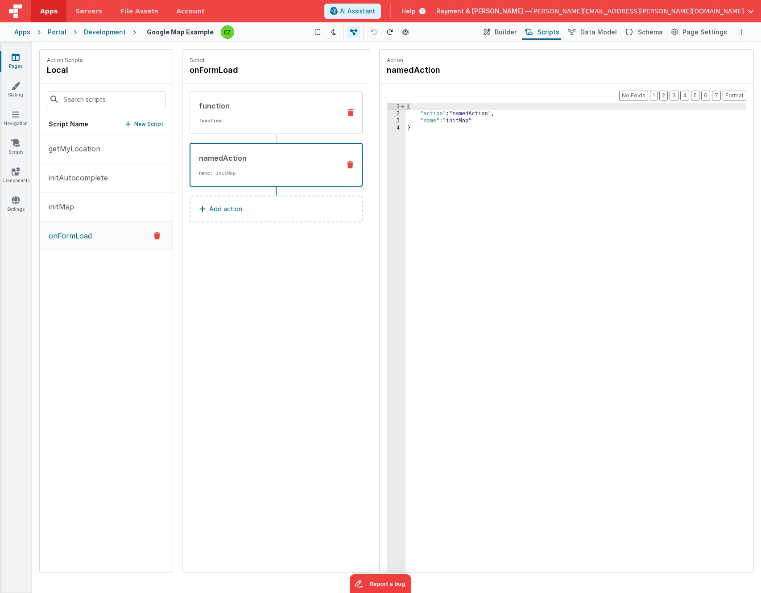
click at [235, 101] on div "function" at bounding box center [266, 105] width 135 height 11
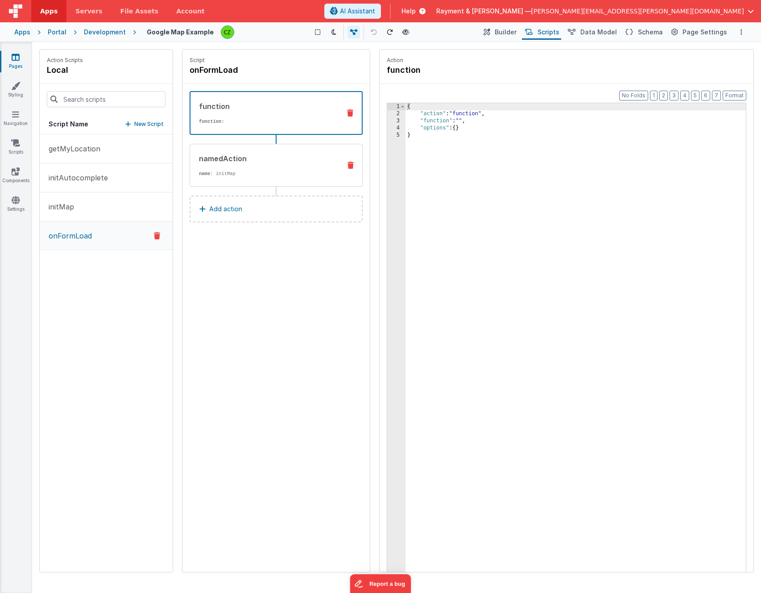
click at [271, 162] on div "namedAction" at bounding box center [266, 158] width 135 height 11
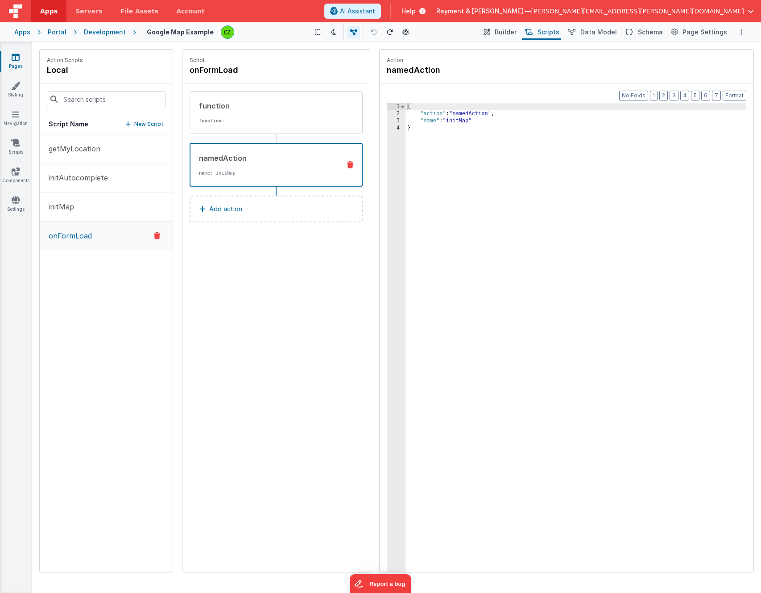
click at [495, 165] on div "{ "action" : "namedAction" , "name" : "initMap" }" at bounding box center [576, 358] width 341 height 511
